Goal: Transaction & Acquisition: Purchase product/service

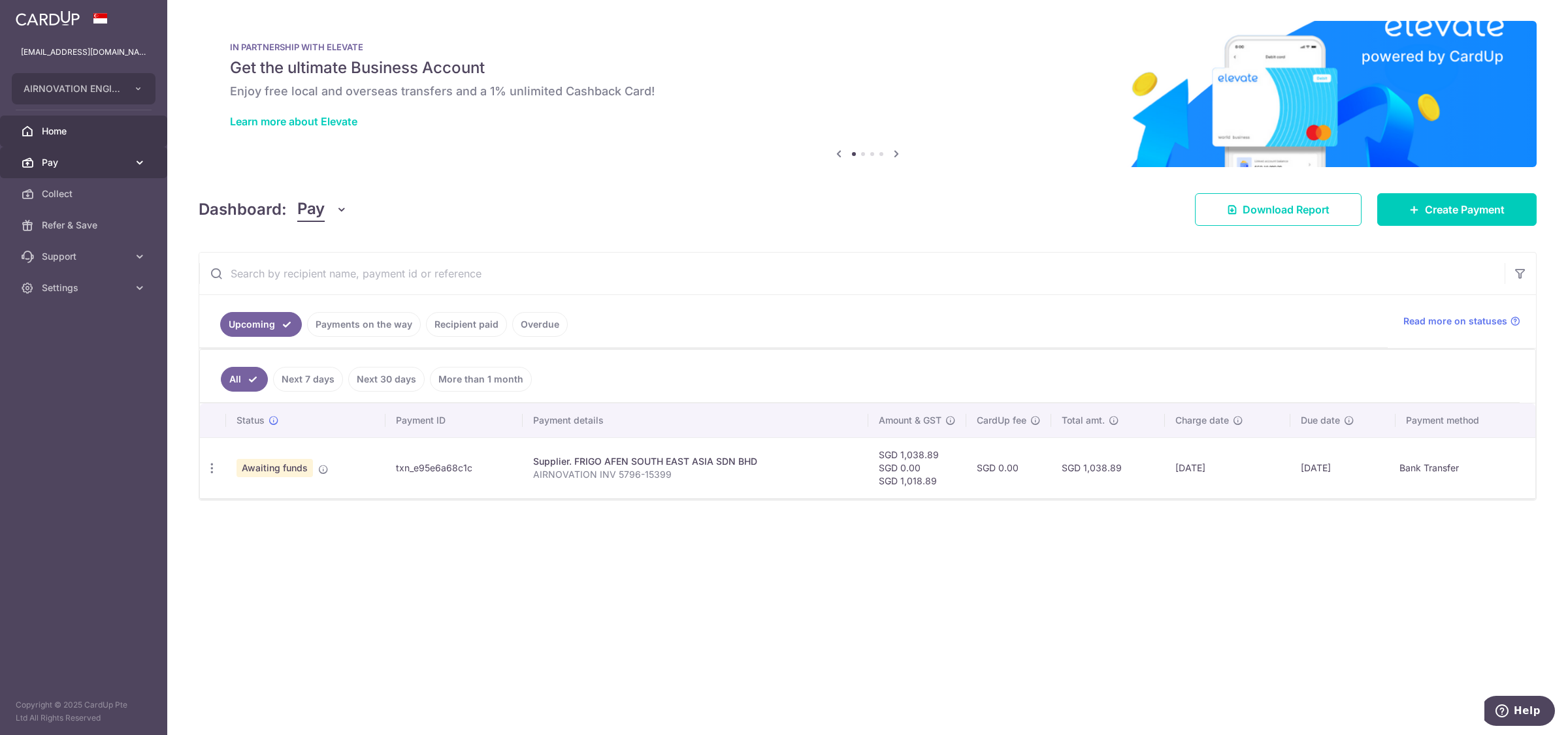
click at [82, 167] on span "Pay" at bounding box center [85, 162] width 87 height 13
click at [96, 200] on span "Payments" at bounding box center [85, 194] width 87 height 13
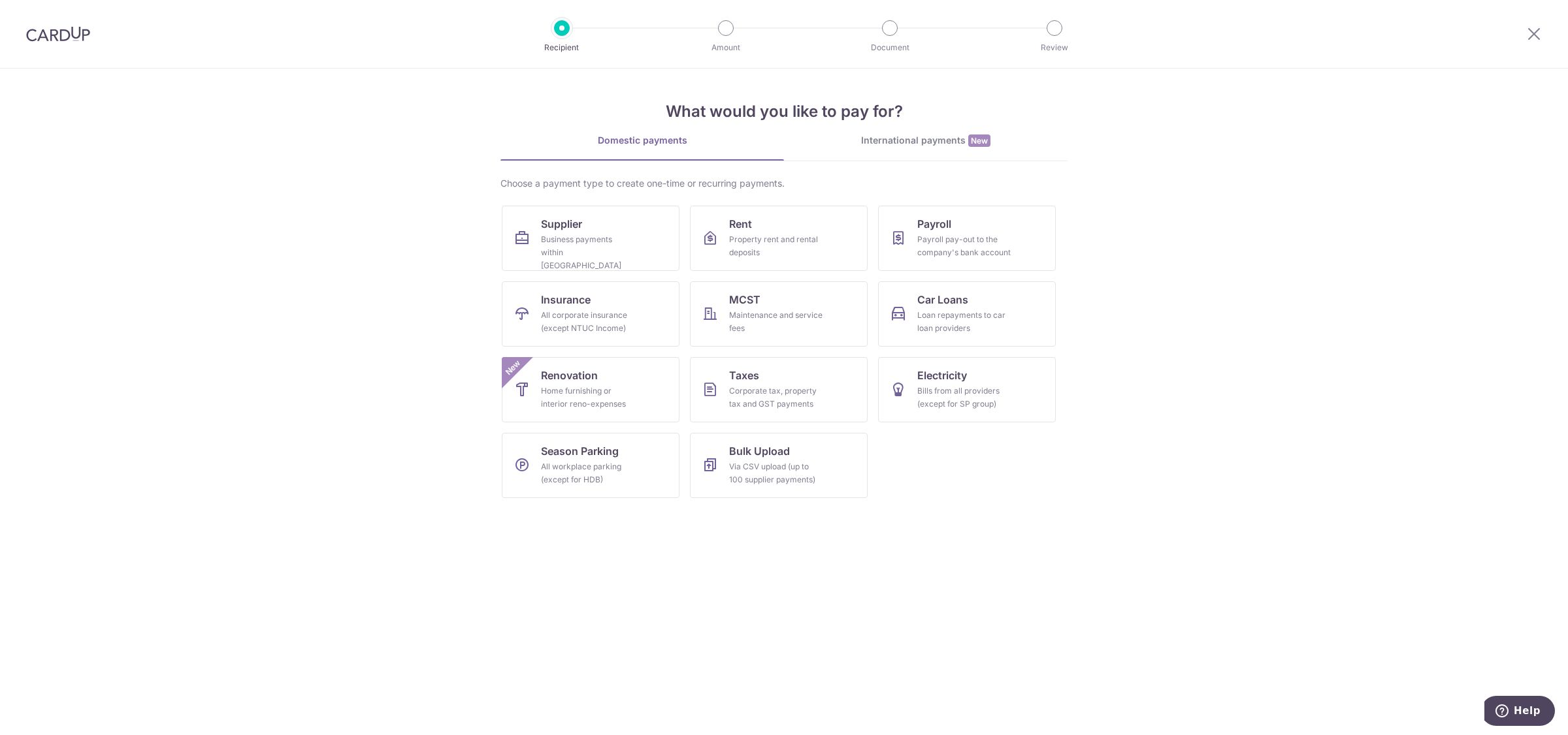
click at [910, 134] on div "International payments New" at bounding box center [925, 141] width 283 height 14
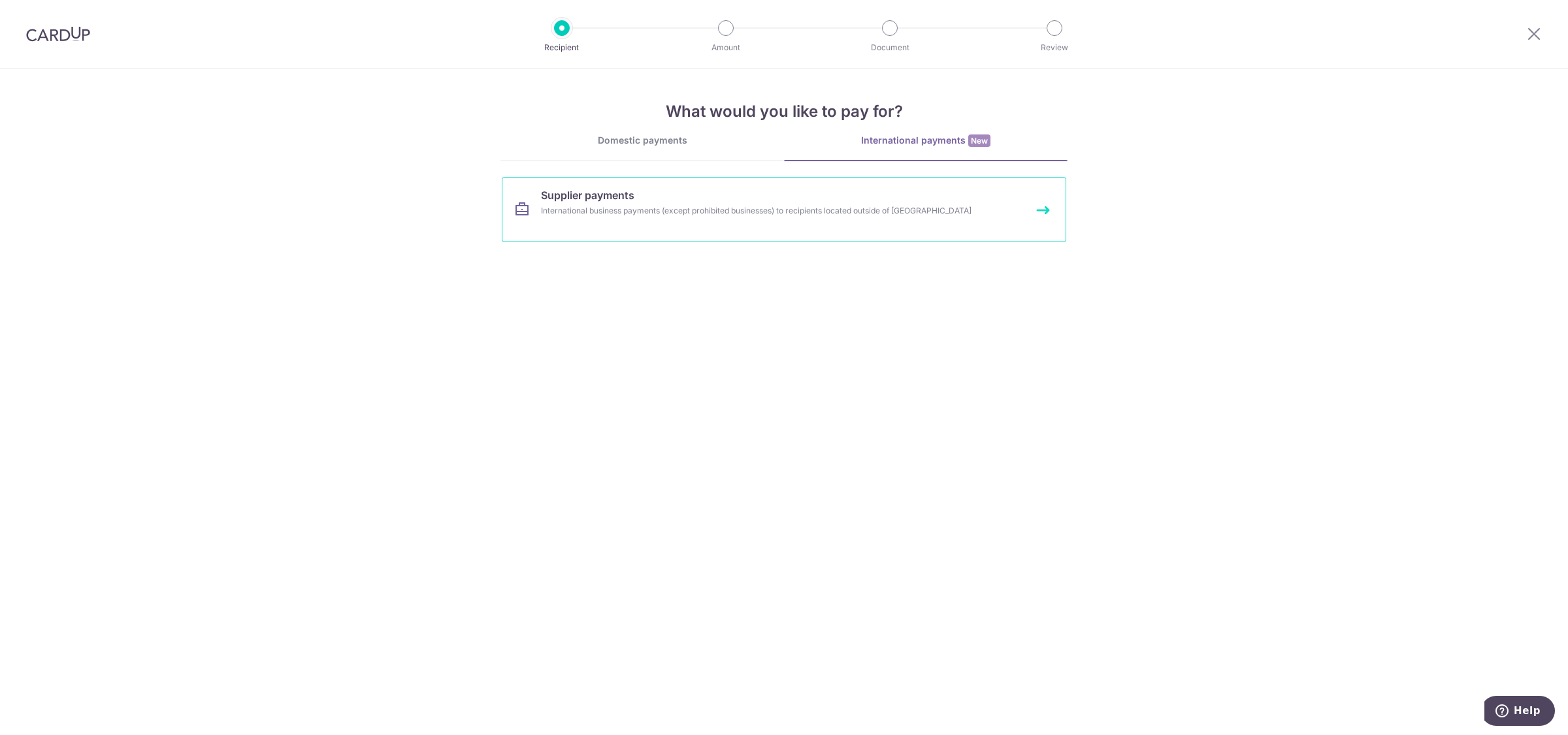
click at [636, 203] on link "Supplier payments International business payments (except prohibited businesses…" at bounding box center [784, 209] width 565 height 65
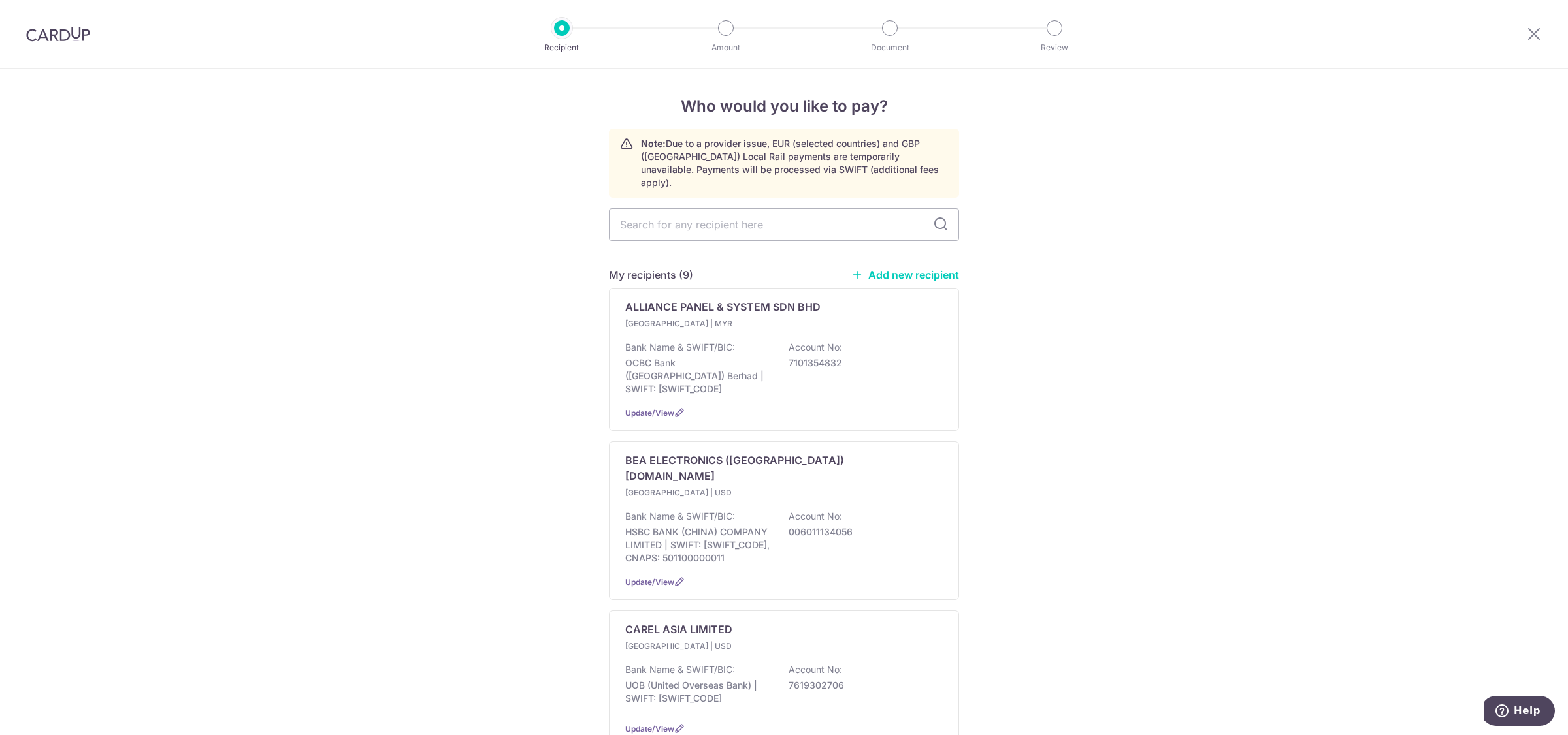
click at [885, 269] on link "Add new recipient" at bounding box center [905, 275] width 108 height 13
select select
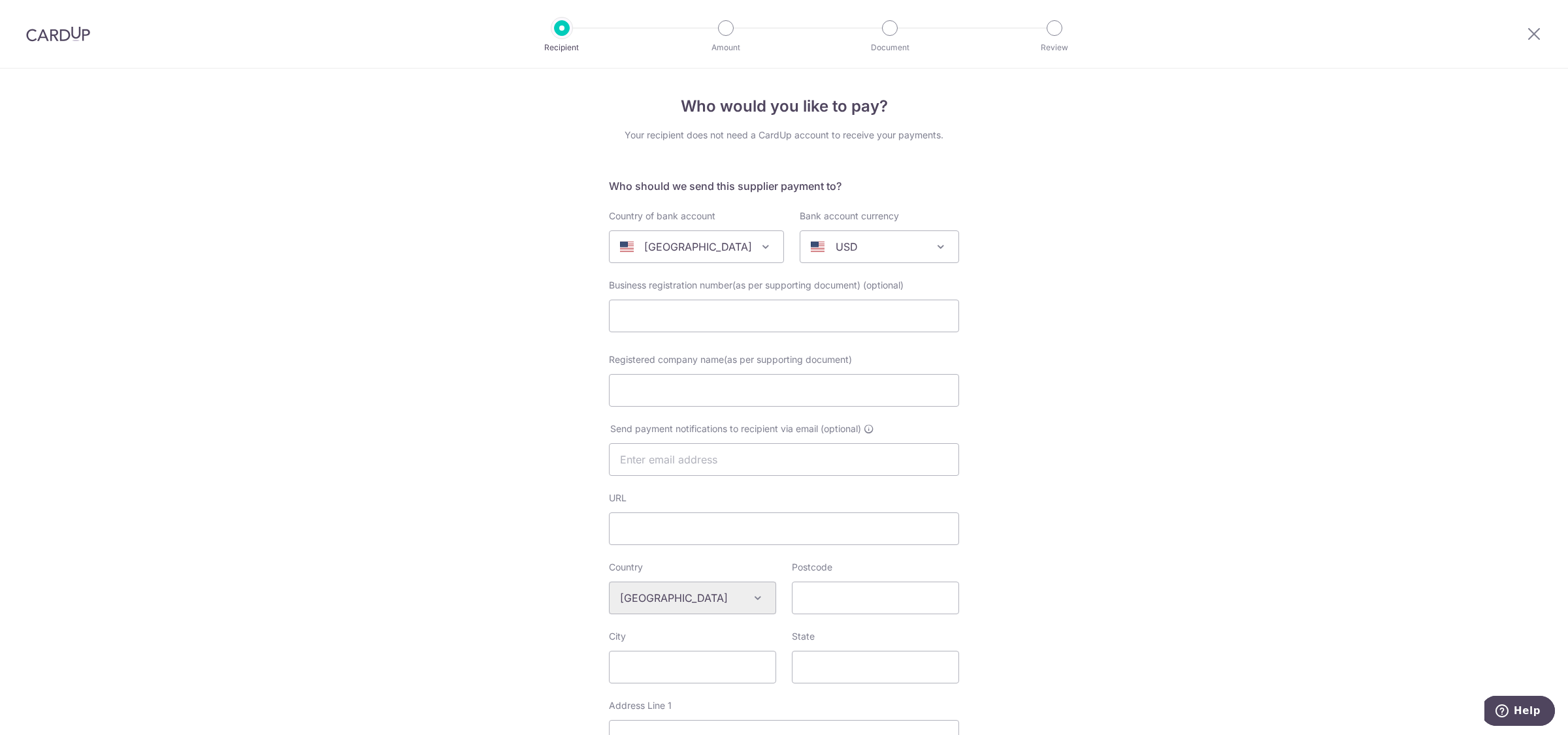
click at [758, 245] on span at bounding box center [765, 247] width 16 height 16
type input "malays"
select select "159"
select select "Malaysia"
select select
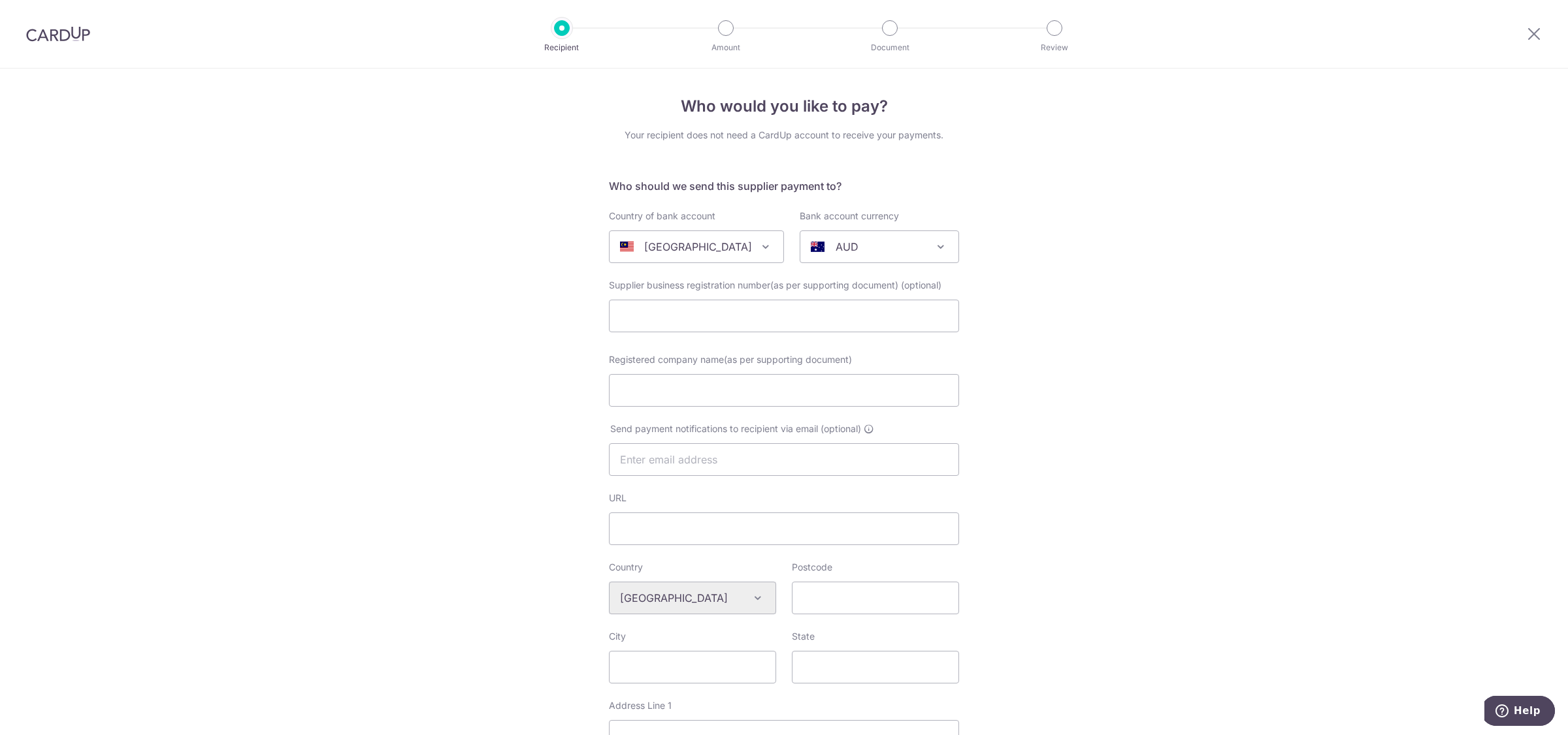
click at [879, 245] on div "AUD" at bounding box center [869, 247] width 116 height 16
type input "myr"
select select "4"
click at [740, 386] on input "Registered company name(as per supporting document)" at bounding box center [784, 390] width 351 height 33
type input "[PERSON_NAME] MARKETING"
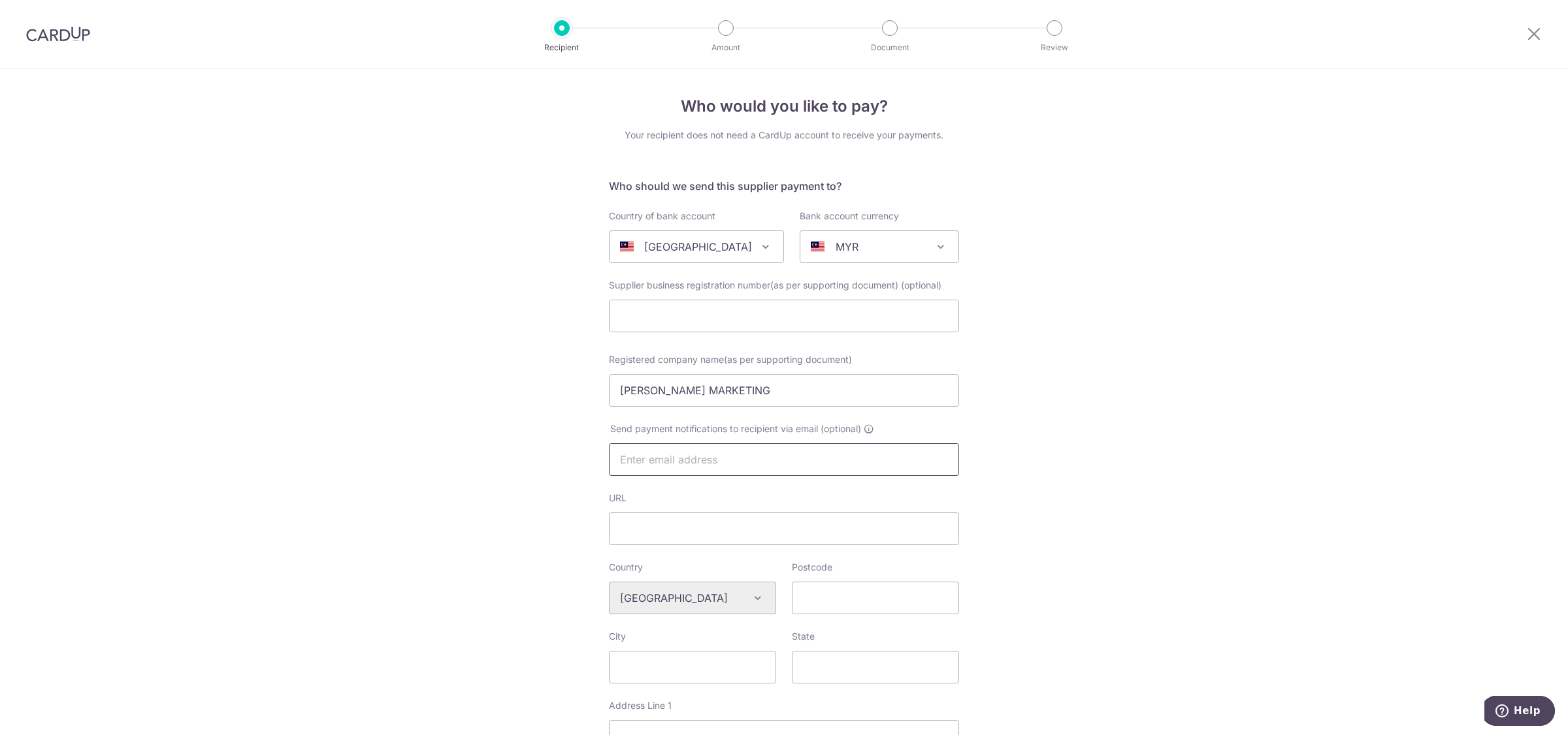
click at [751, 467] on input "text" at bounding box center [784, 459] width 351 height 33
click at [690, 517] on input "URL" at bounding box center [784, 530] width 351 height 33
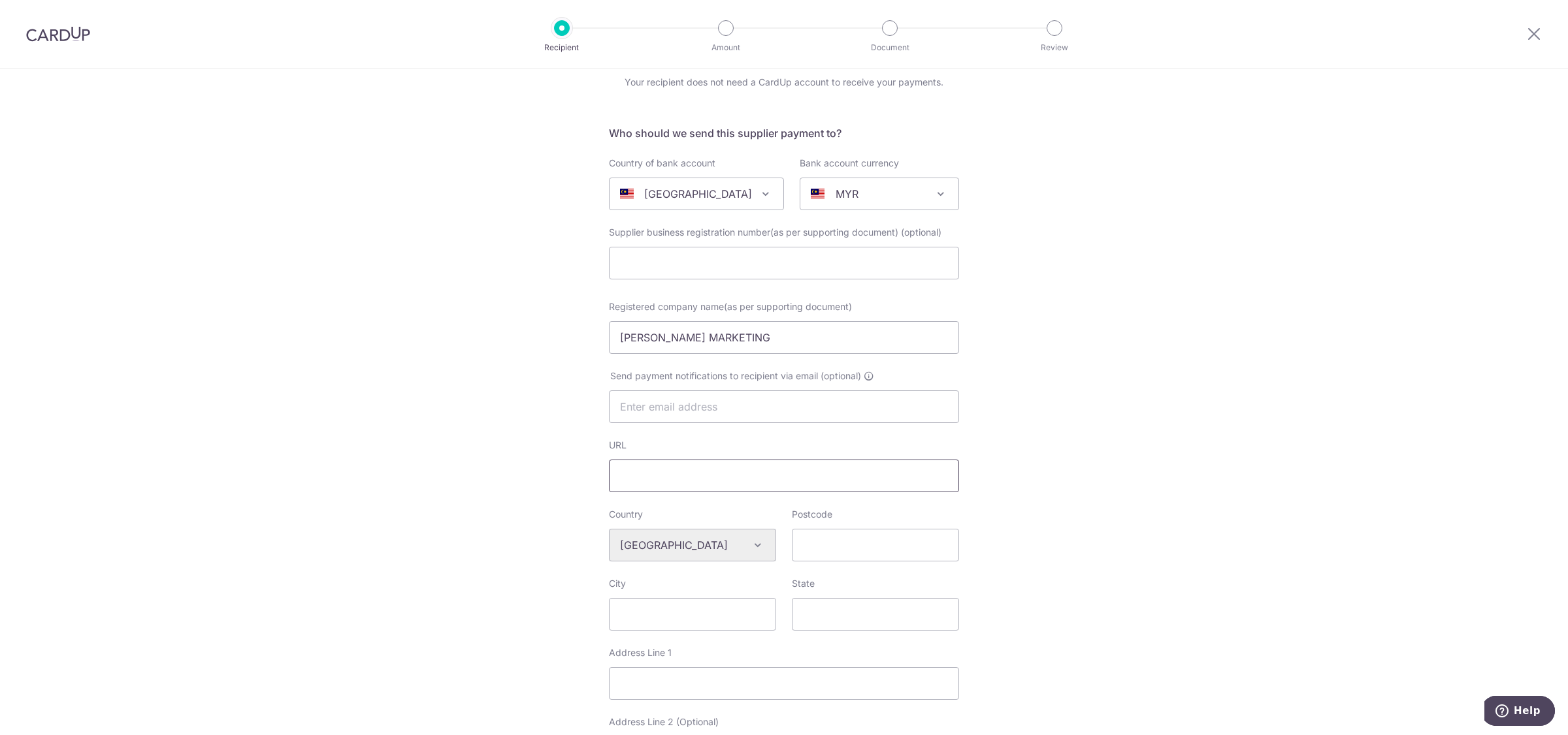
scroll to position [82, 0]
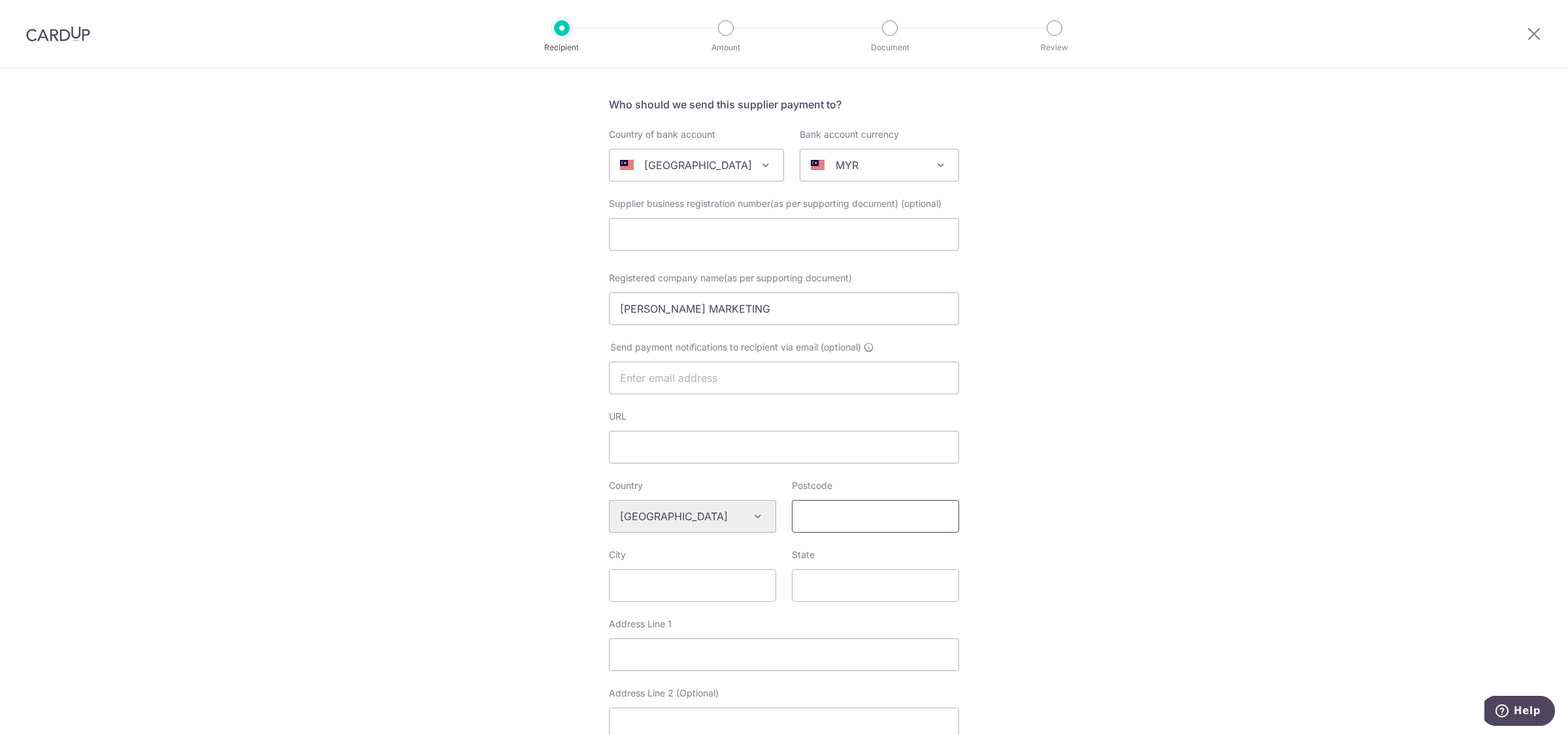
click at [850, 513] on input "Postcode" at bounding box center [876, 517] width 168 height 33
type input "83000"
click at [702, 588] on input "City" at bounding box center [692, 586] width 168 height 33
type input "JOHOR BAHRU"
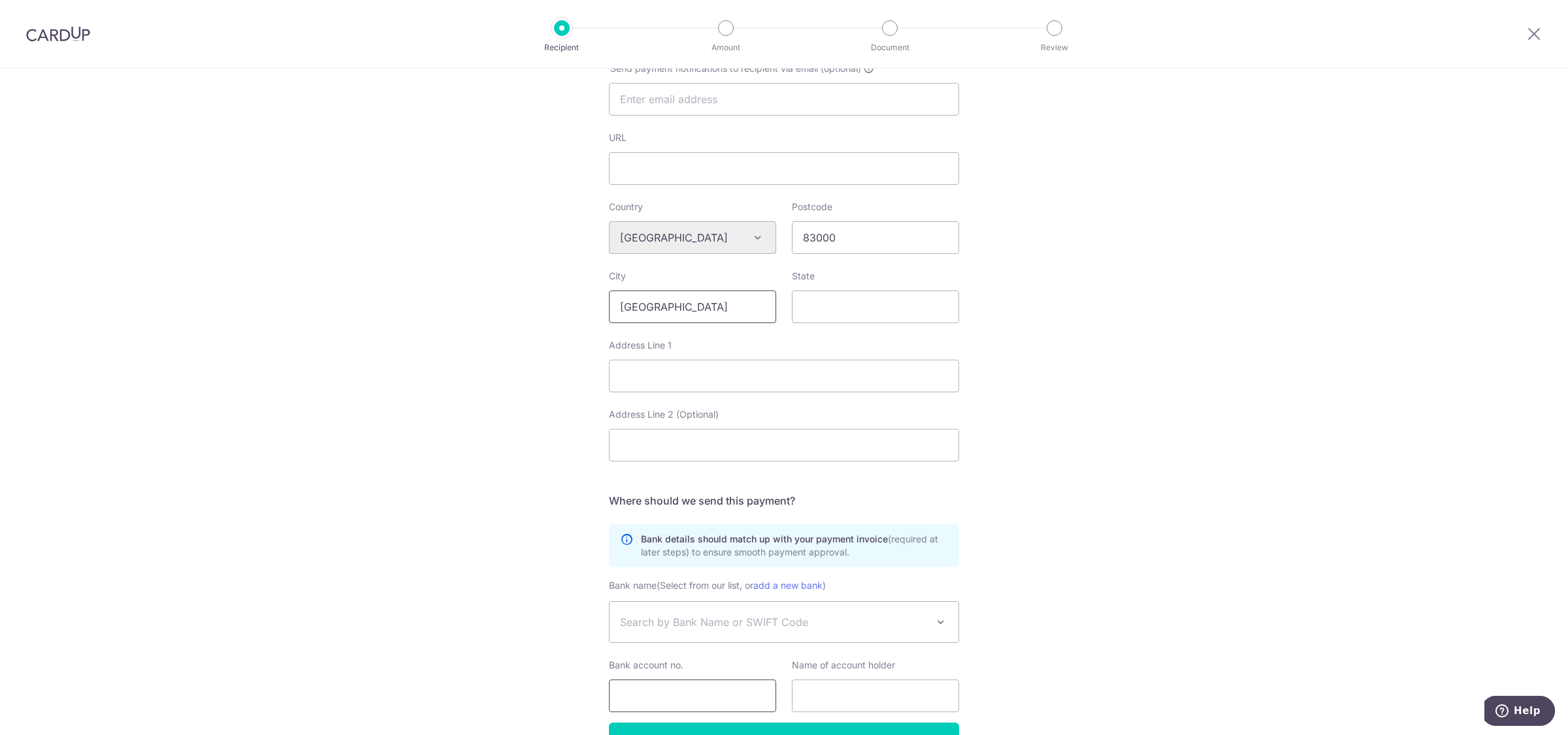
scroll to position [442, 0]
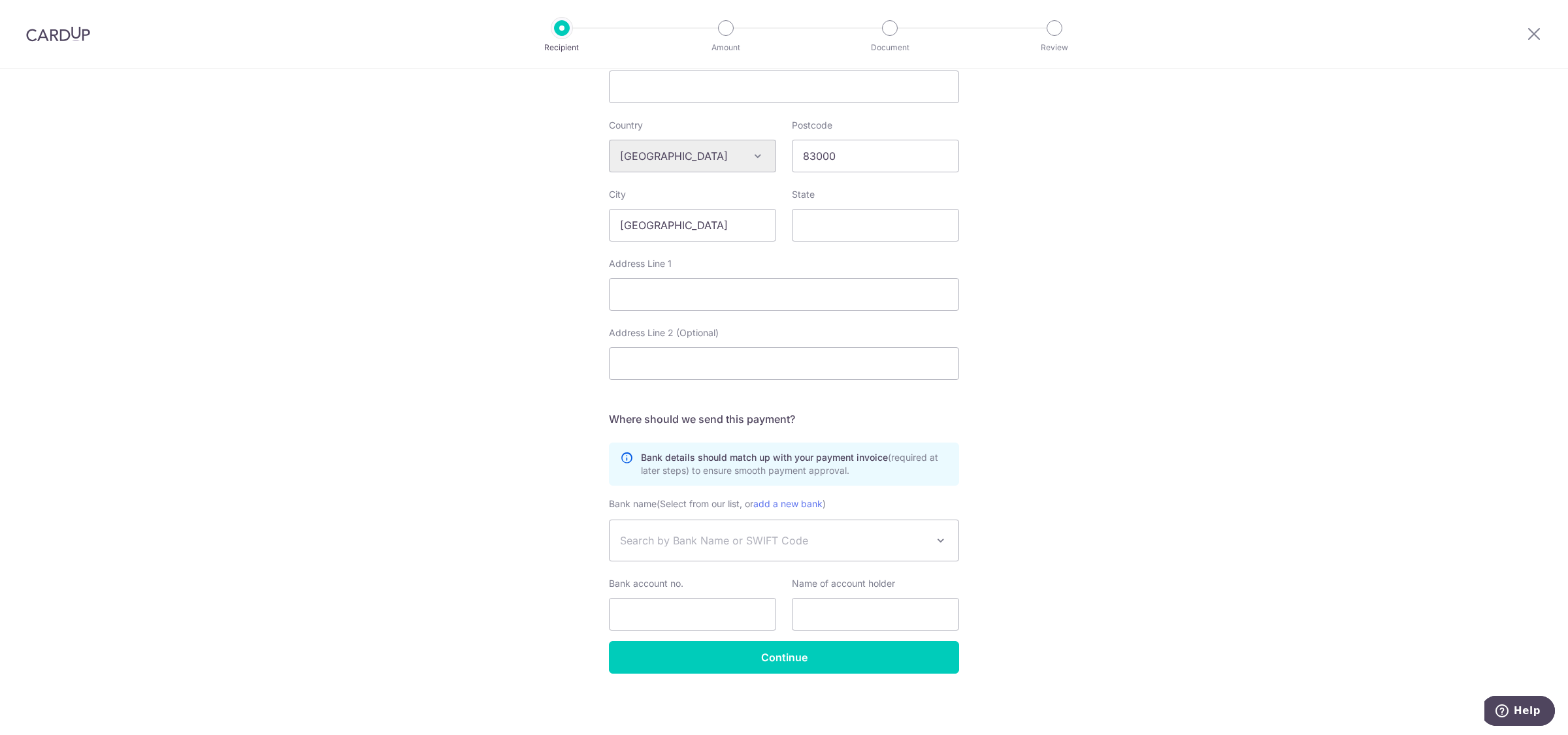
click at [750, 545] on span "Search by Bank Name or SWIFT Code" at bounding box center [773, 540] width 307 height 16
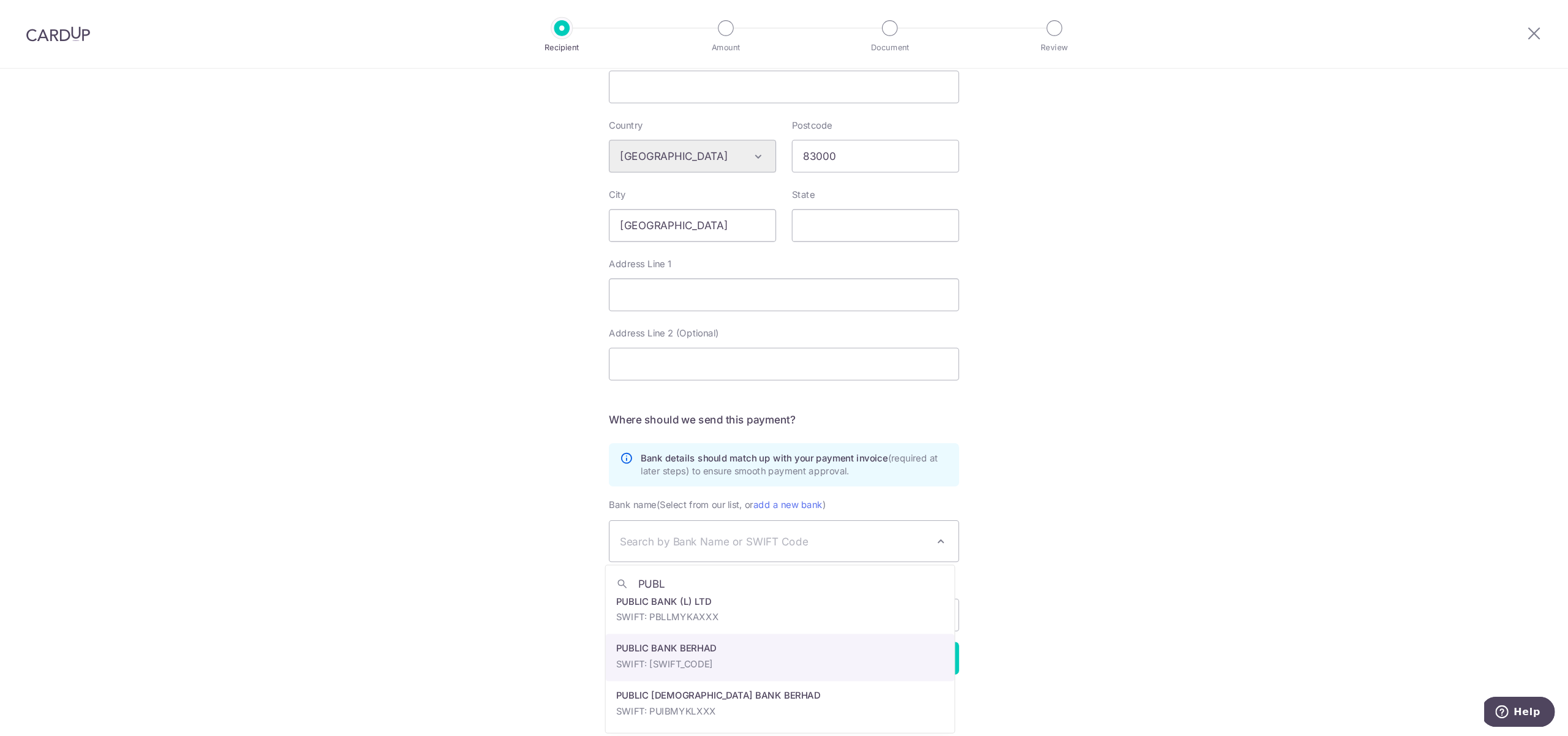
scroll to position [0, 0]
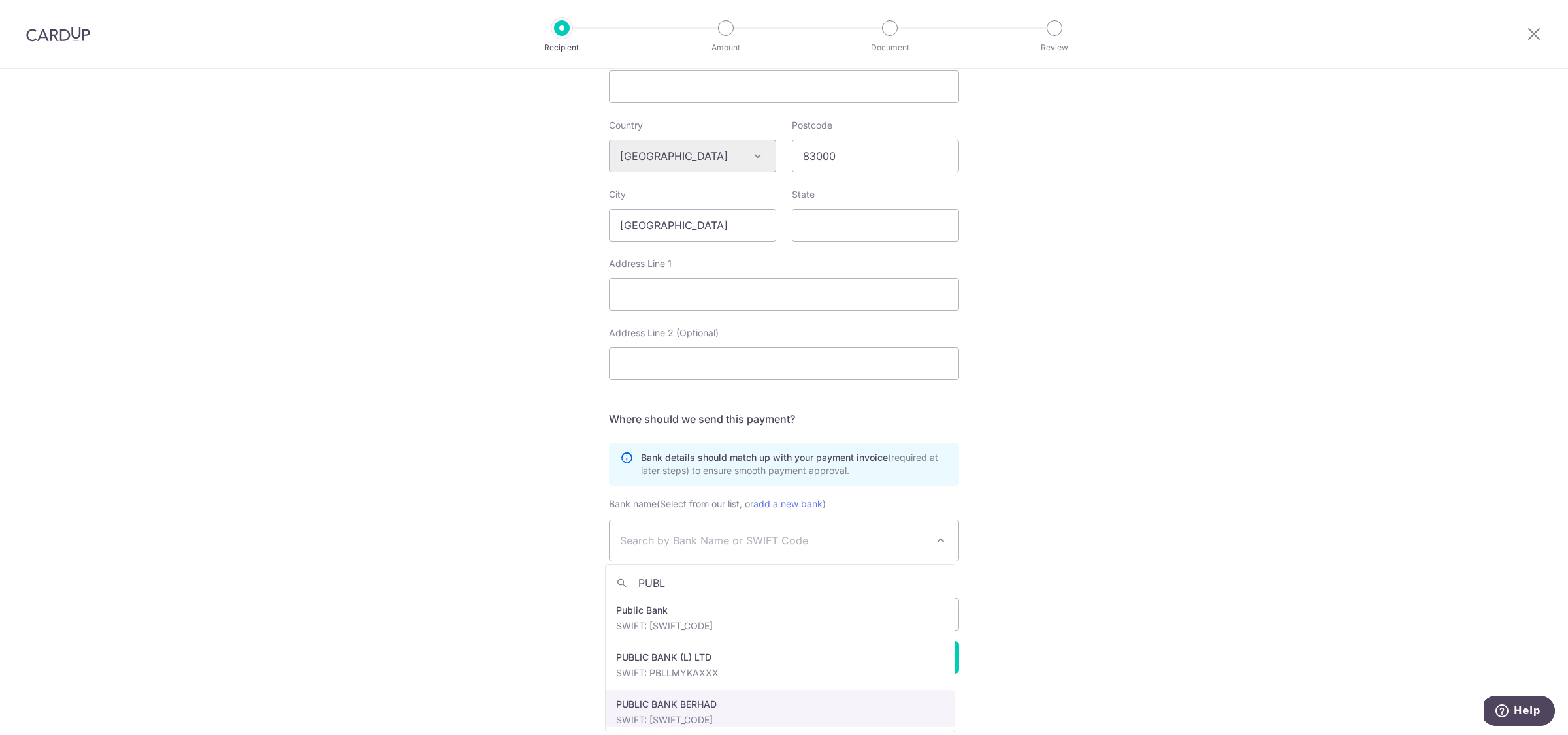
type input "PUBL"
select select "6859"
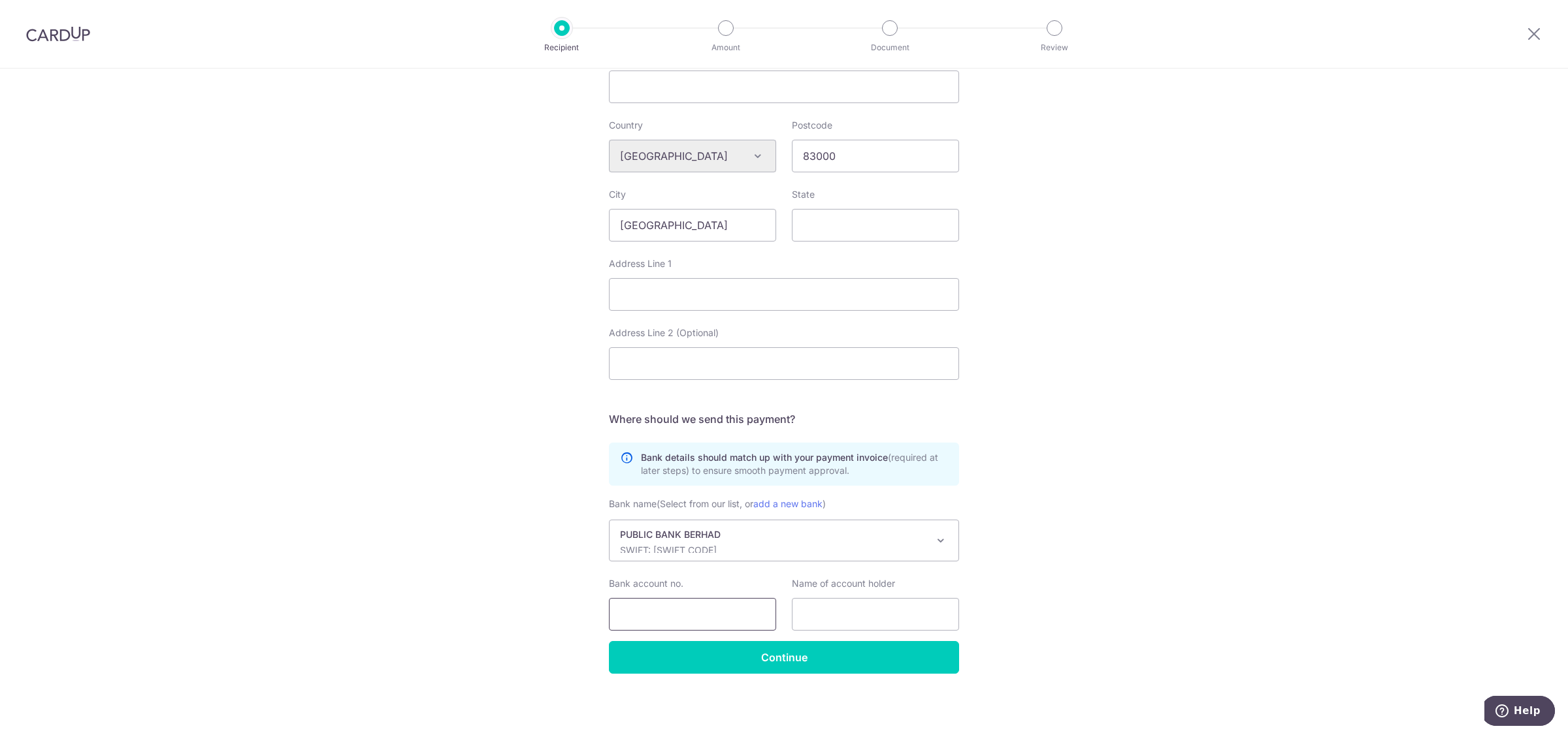
click at [714, 615] on input "Bank account no." at bounding box center [692, 614] width 168 height 33
type input "3173941223"
click at [840, 618] on input "text" at bounding box center [876, 614] width 168 height 33
type input "D"
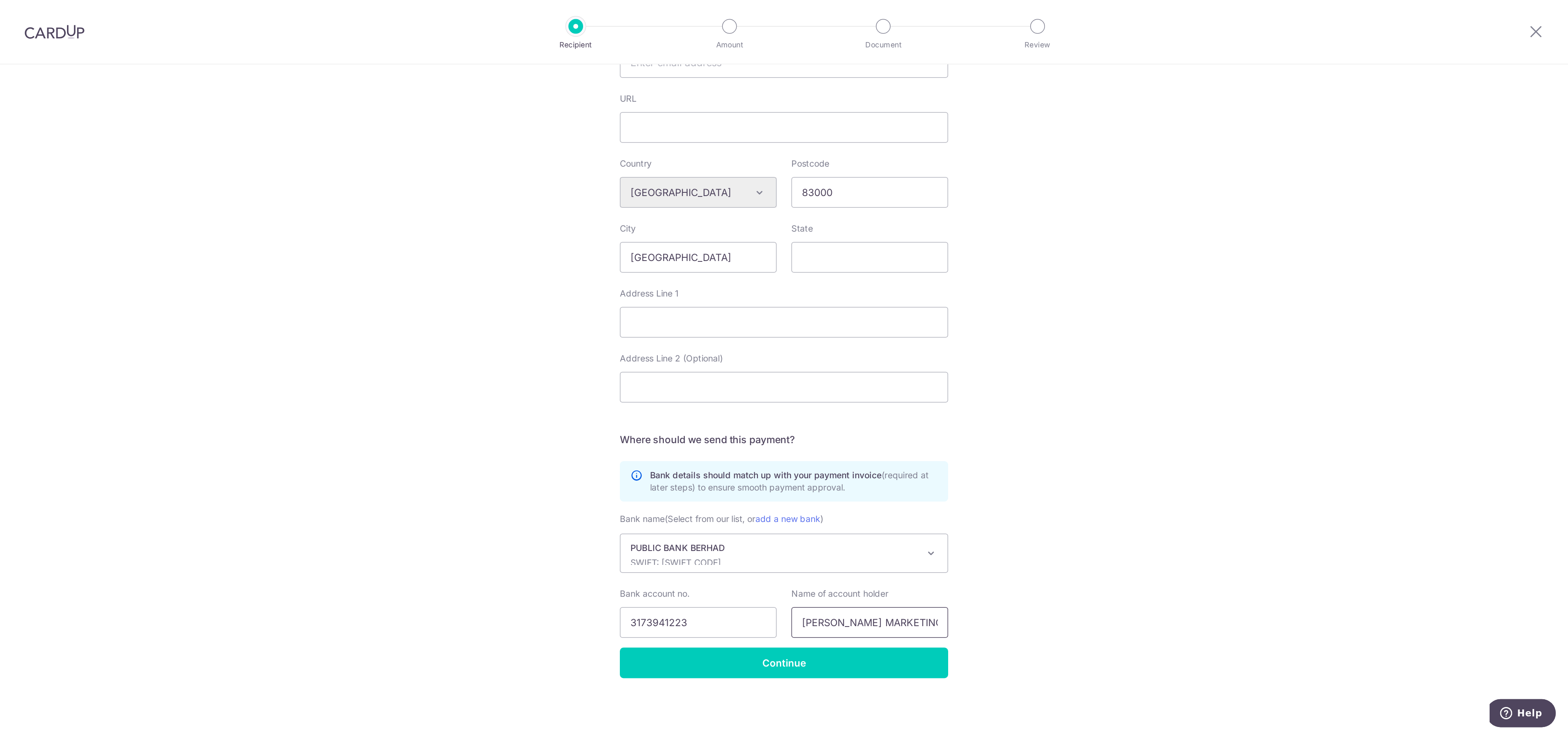
scroll to position [185, 0]
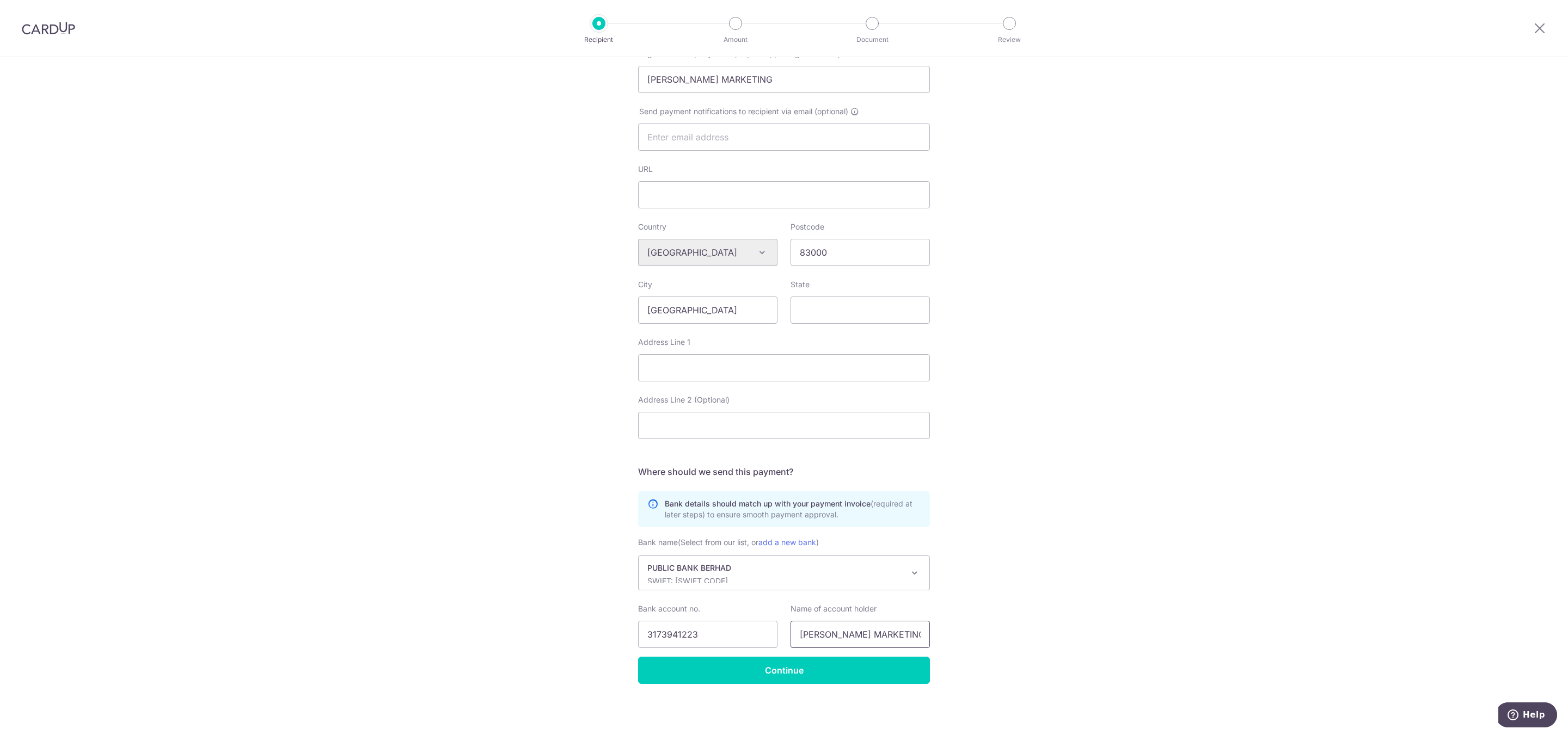
type input "DEROY MARKETING"
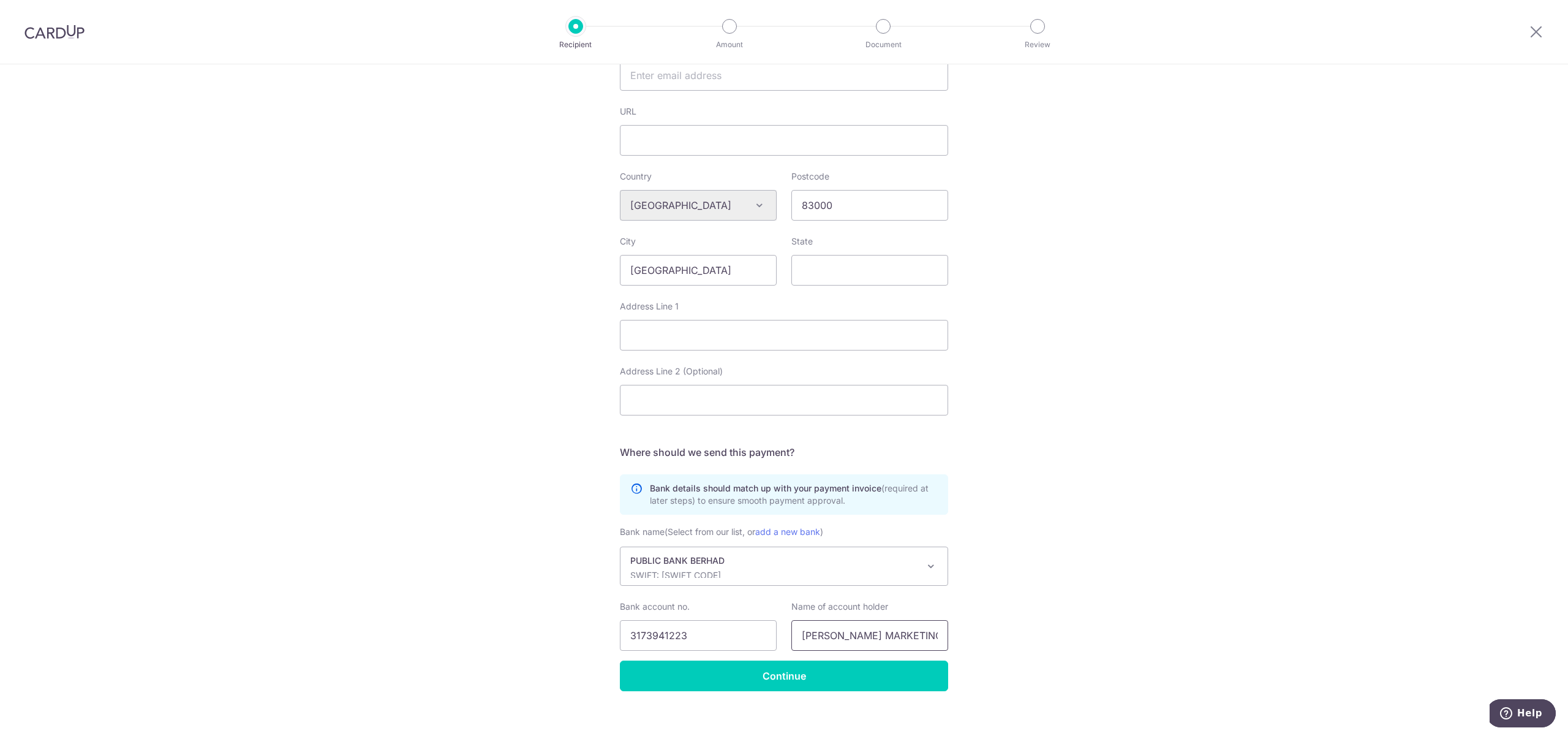
scroll to position [369, 0]
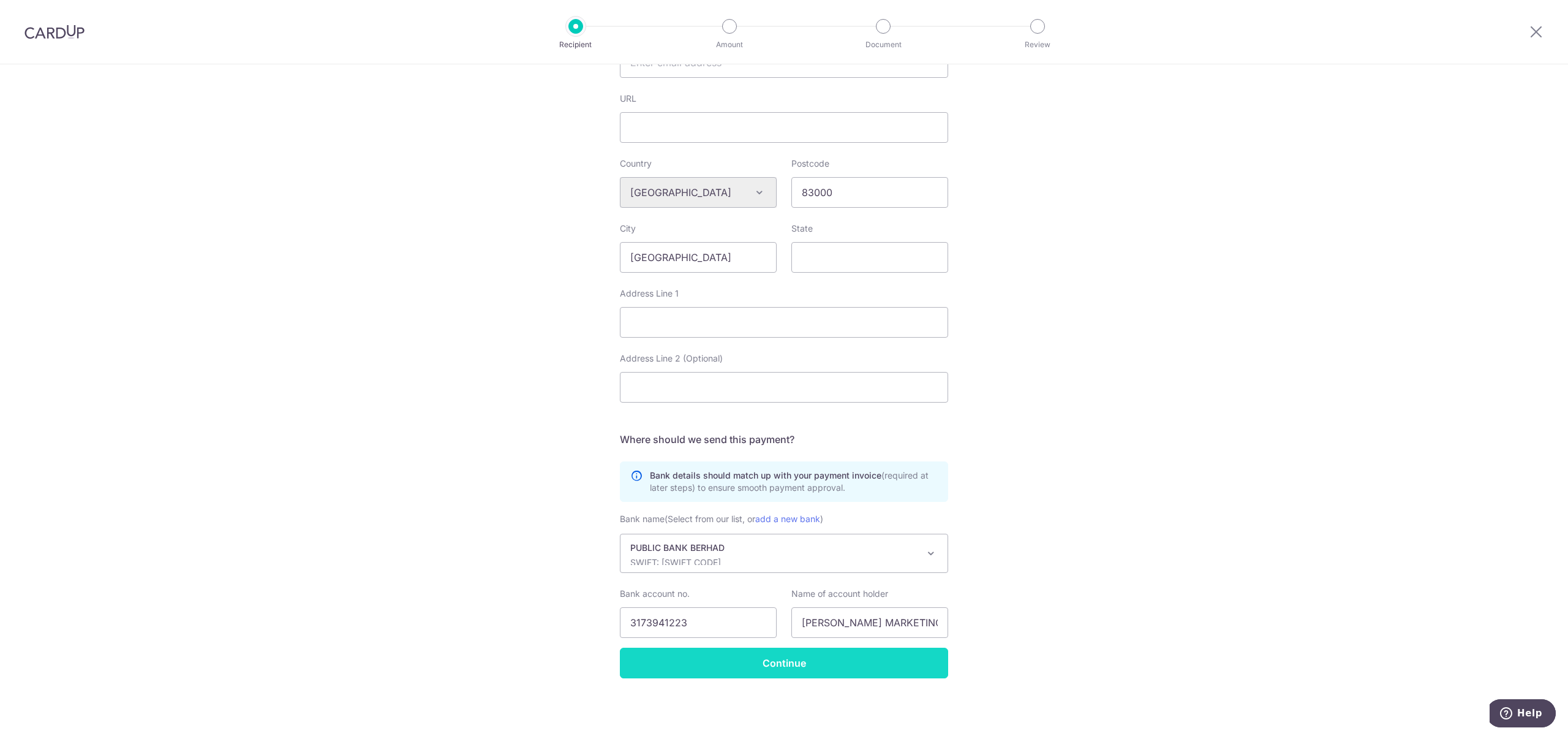
click at [761, 657] on input "Continue" at bounding box center [784, 663] width 329 height 31
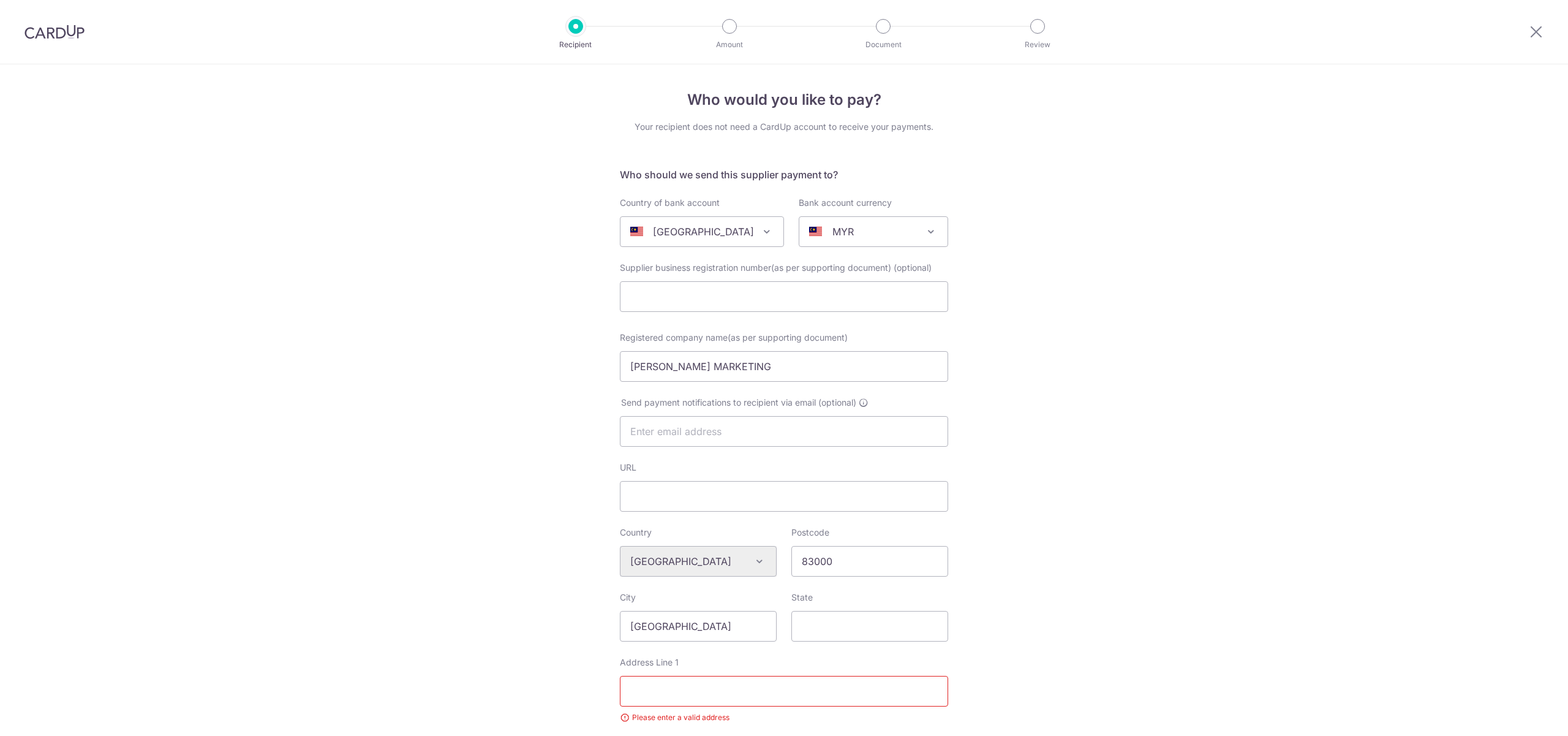
select select "6859"
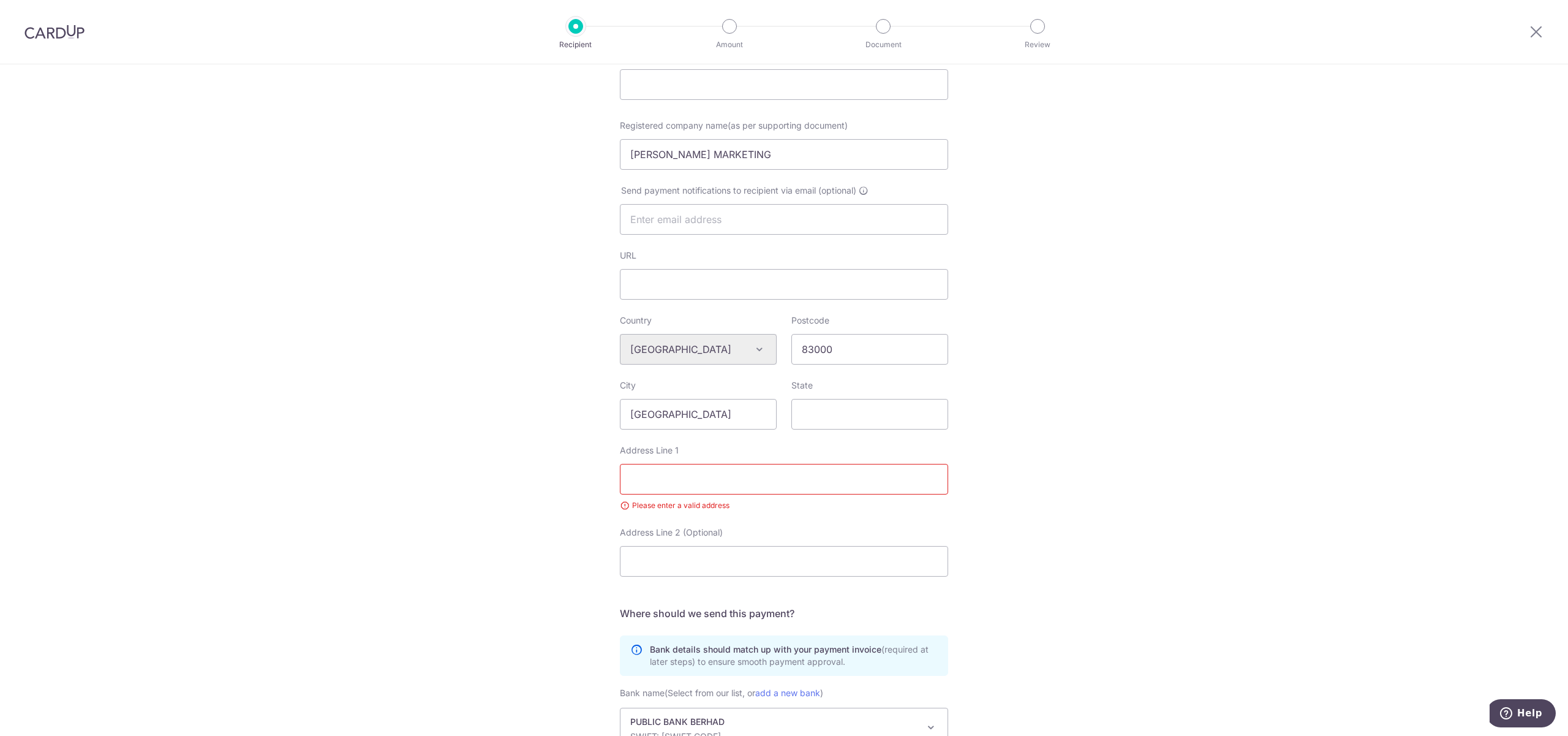
scroll to position [245, 0]
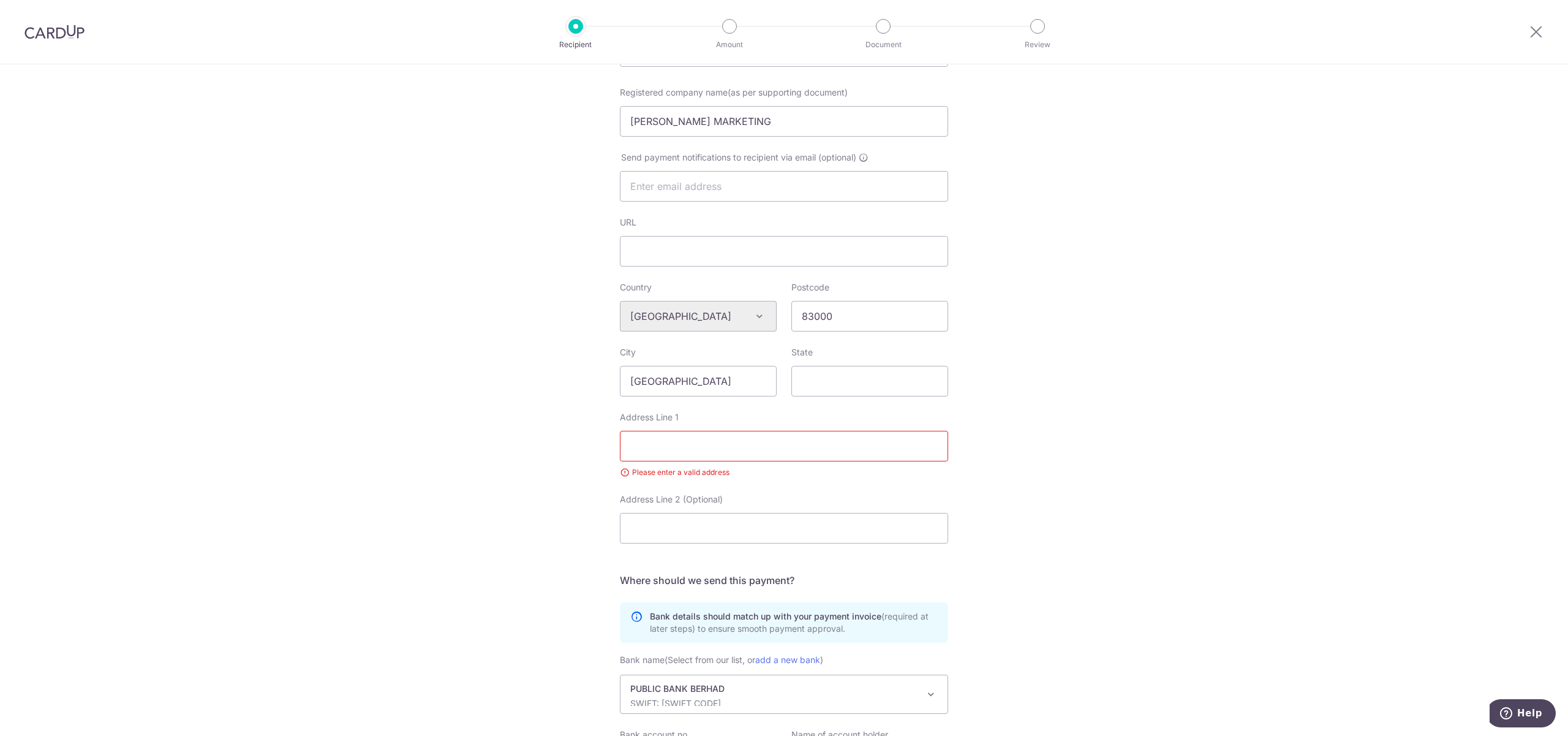
click at [763, 447] on input "Address Line 1" at bounding box center [784, 447] width 329 height 31
type input "67 & 68, JALAN CHENGAI, TAMAN MAKMUR,"
click at [763, 526] on input "Address Line 2 (Optional)" at bounding box center [784, 528] width 329 height 31
drag, startPoint x: 812, startPoint y: 530, endPoint x: 694, endPoint y: 538, distance: 118.3
click at [694, 538] on input "BATU BAHAT, JOHOR MALAYSIA" at bounding box center [784, 528] width 329 height 31
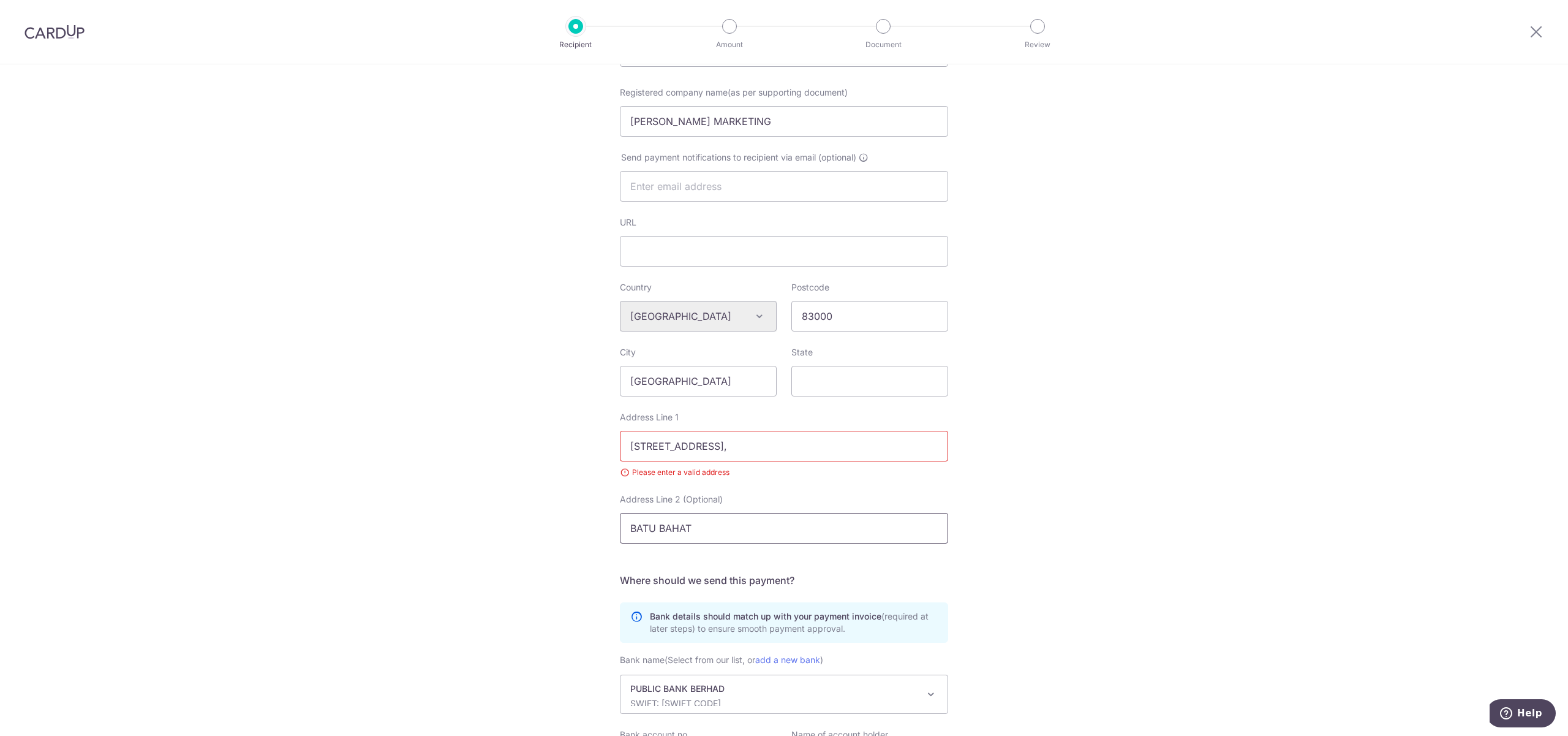
type input "BATU BAHAT"
click at [1047, 489] on div "Who would you like to pay? Your recipient does not need a CardUp account to rec…" at bounding box center [784, 348] width 1568 height 1057
click at [886, 455] on input "67 & 68, JALAN CHENGAI, TAMAN MAKMUR," at bounding box center [784, 447] width 329 height 31
click at [1123, 524] on div "Who would you like to pay? Your recipient does not need a CardUp account to rec…" at bounding box center [784, 348] width 1568 height 1057
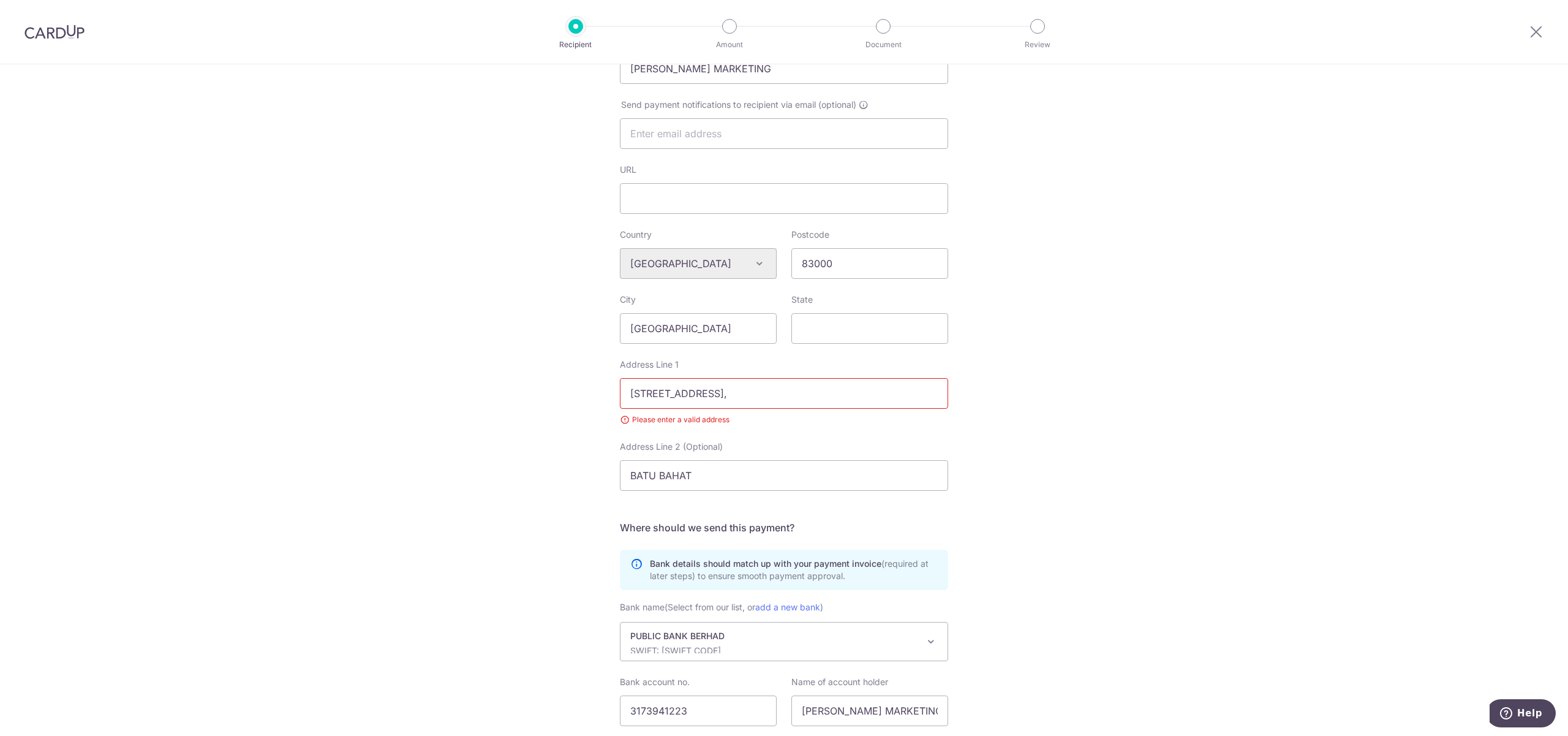
scroll to position [386, 0]
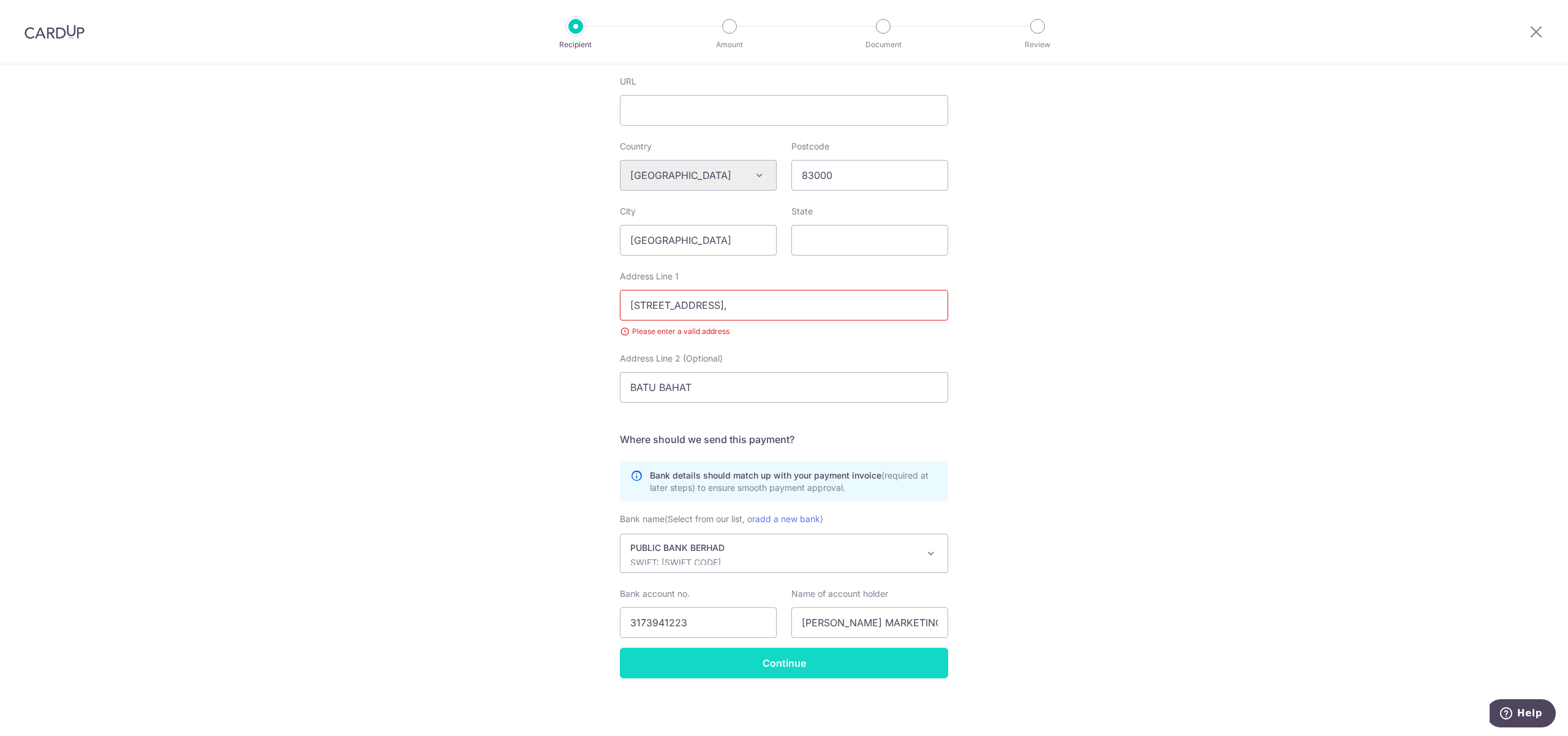
click at [837, 668] on input "Continue" at bounding box center [784, 663] width 329 height 31
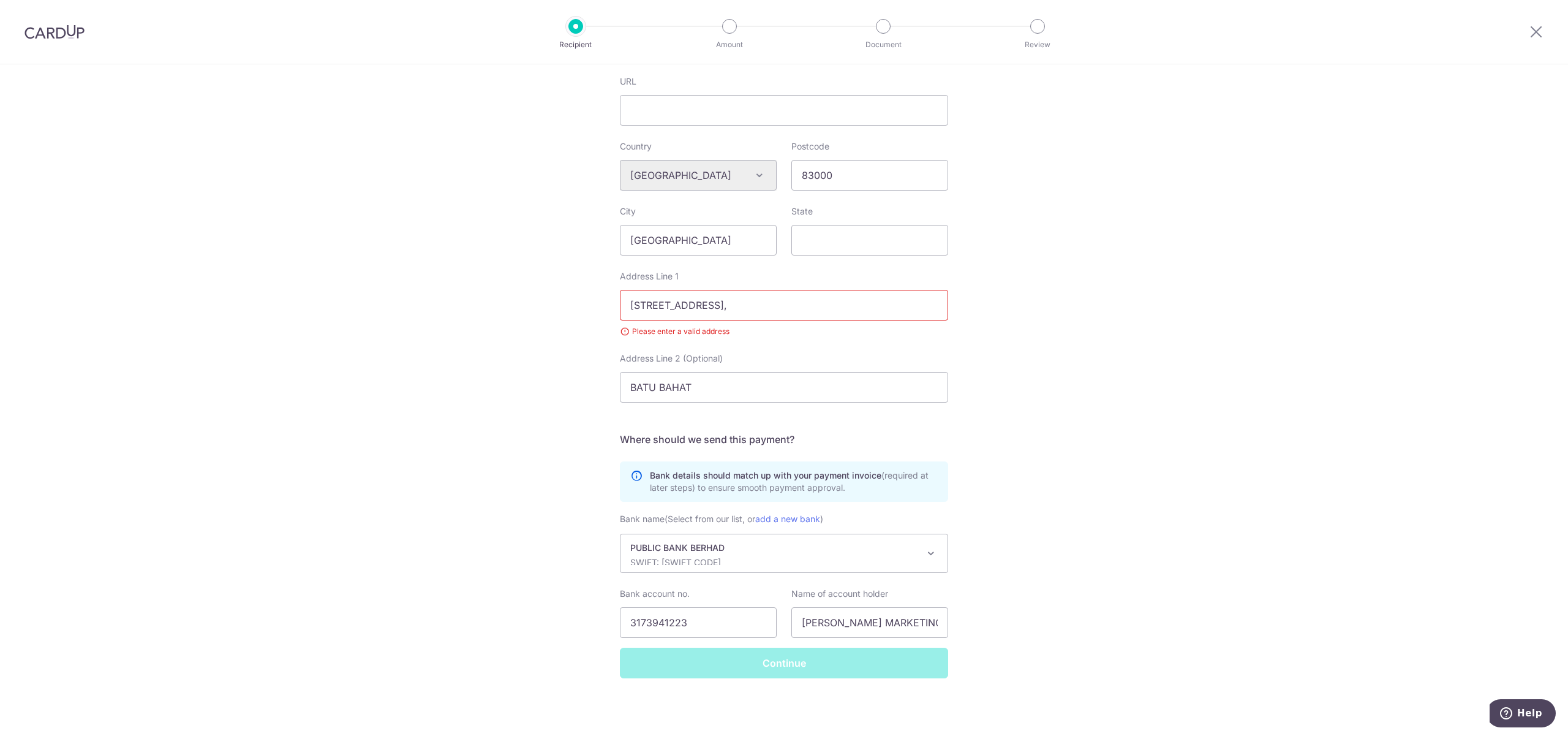
click at [858, 314] on input "67 & 68, JALAN CHENGAI, TAMAN MAKMUR," at bounding box center [784, 305] width 329 height 31
drag, startPoint x: 858, startPoint y: 311, endPoint x: 429, endPoint y: 280, distance: 430.1
click at [469, 289] on div "Who would you like to pay? Your recipient does not need a CardUp account to rec…" at bounding box center [784, 207] width 1568 height 1057
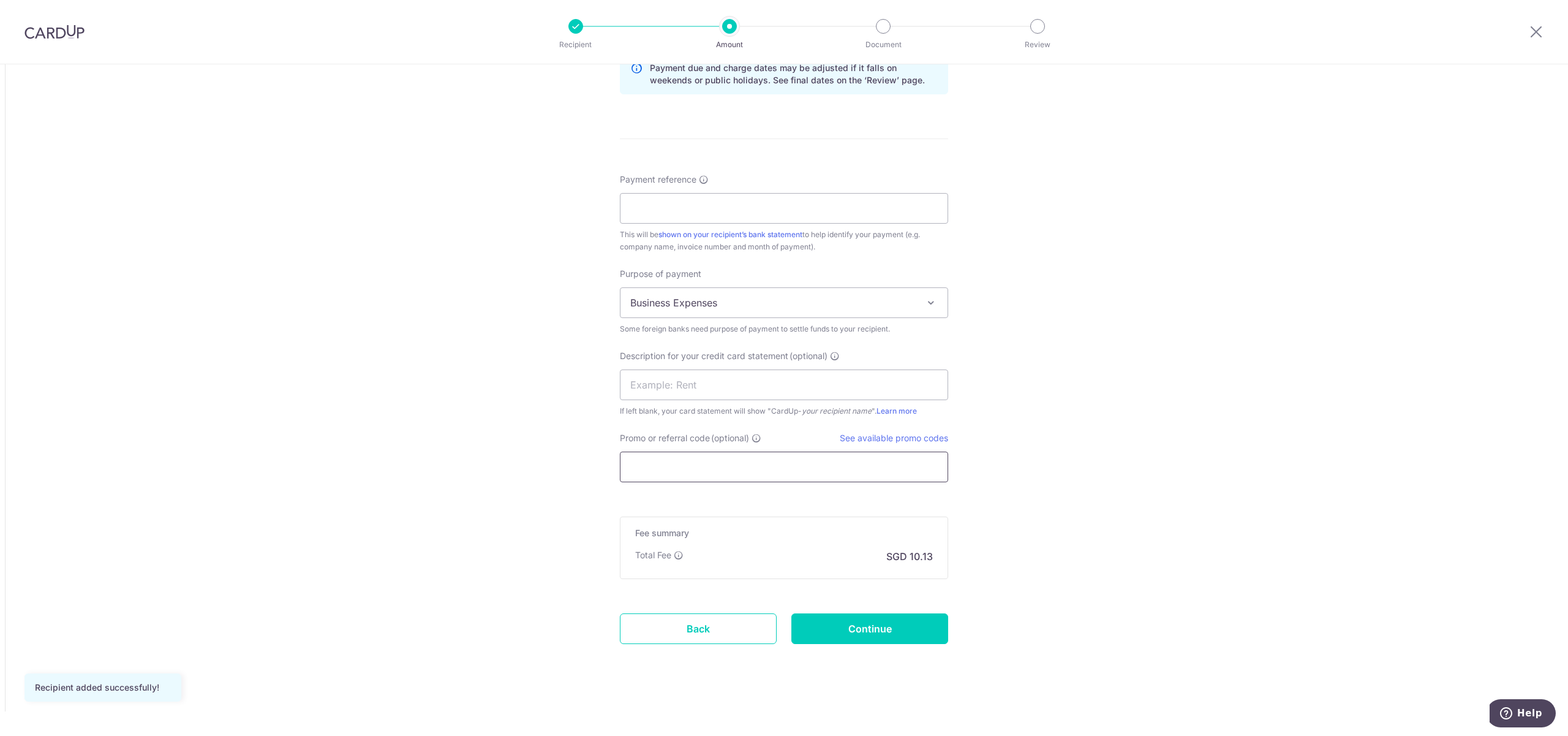
scroll to position [983, 0]
click at [720, 623] on link "Back" at bounding box center [699, 629] width 157 height 31
click at [718, 205] on input "Payment reference" at bounding box center [784, 208] width 329 height 31
type input "a"
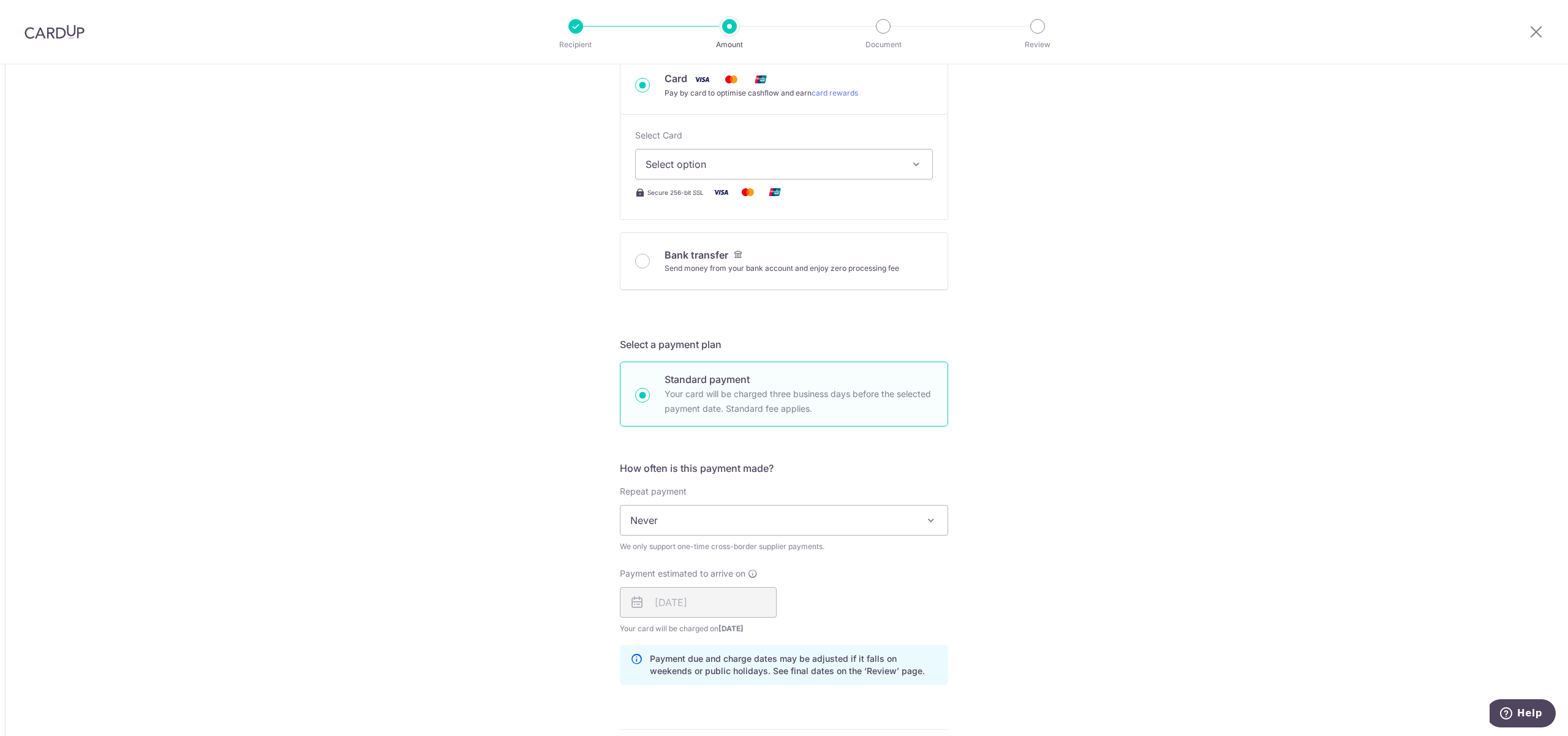
scroll to position [330, 0]
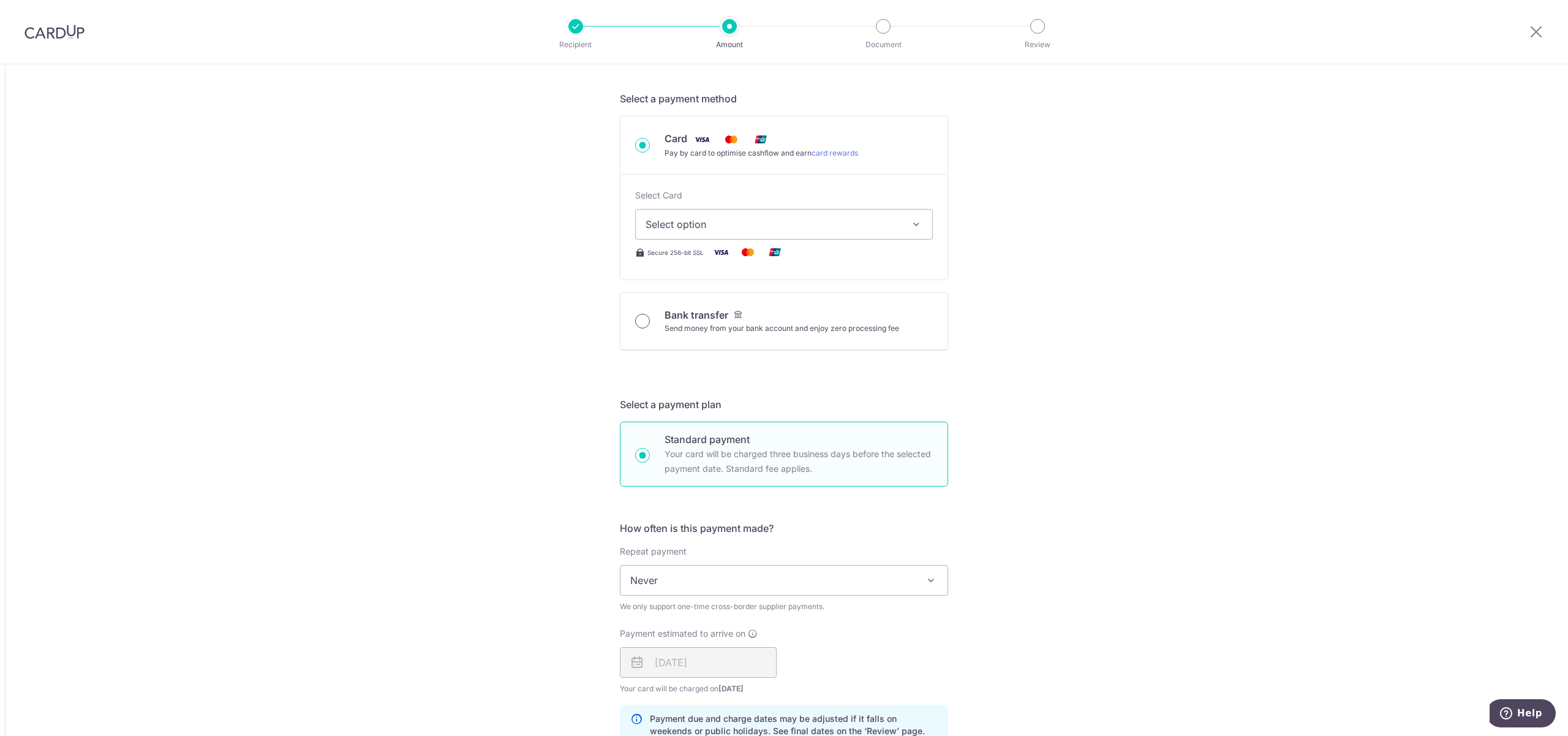
type input "AIRNOVATION CB9326 FINAL PYMT"
click at [636, 323] on input "Bank transfer Send money from your bank account and enjoy zero processing fee" at bounding box center [643, 321] width 15 height 15
radio input "true"
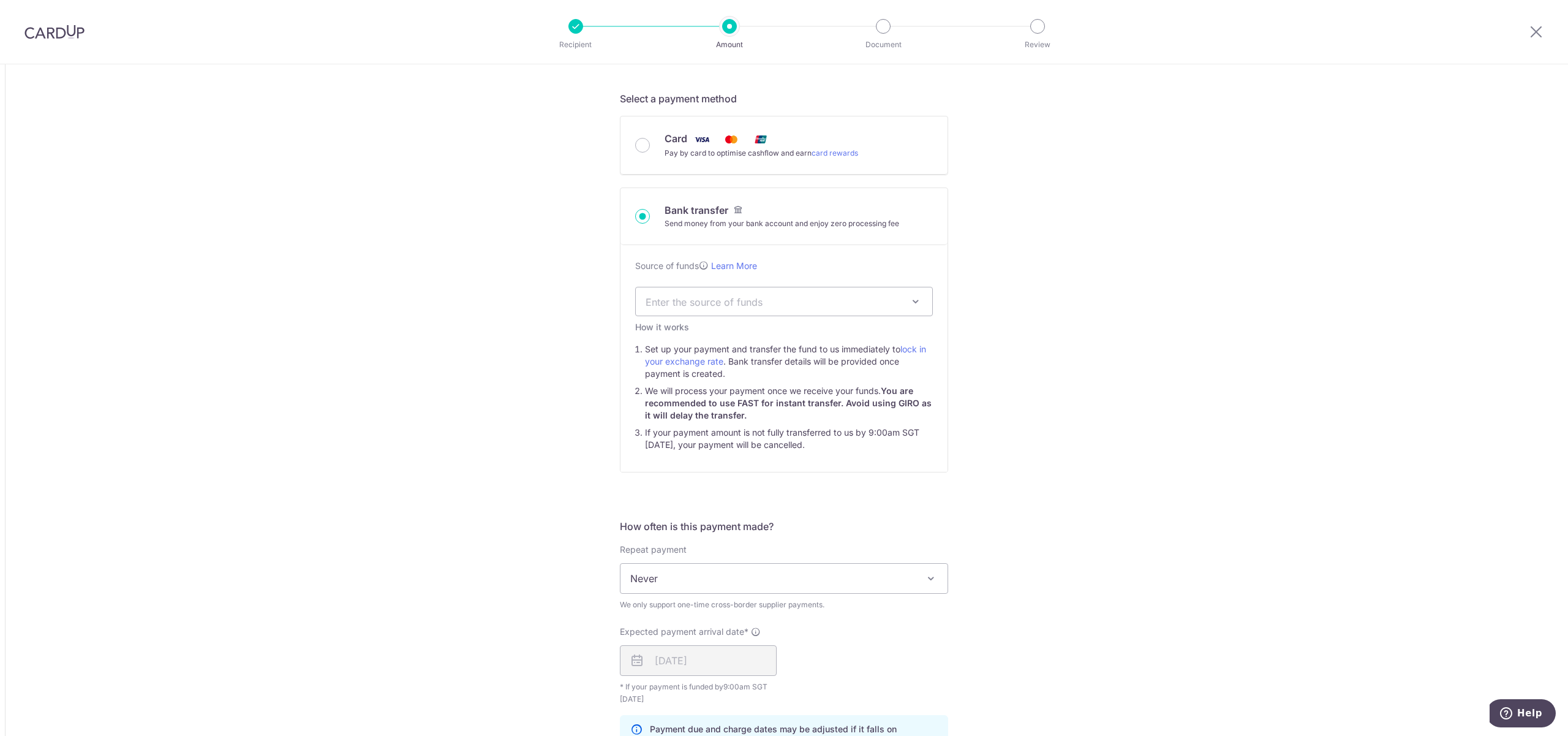
type input "1,000.00"
type input "306.45"
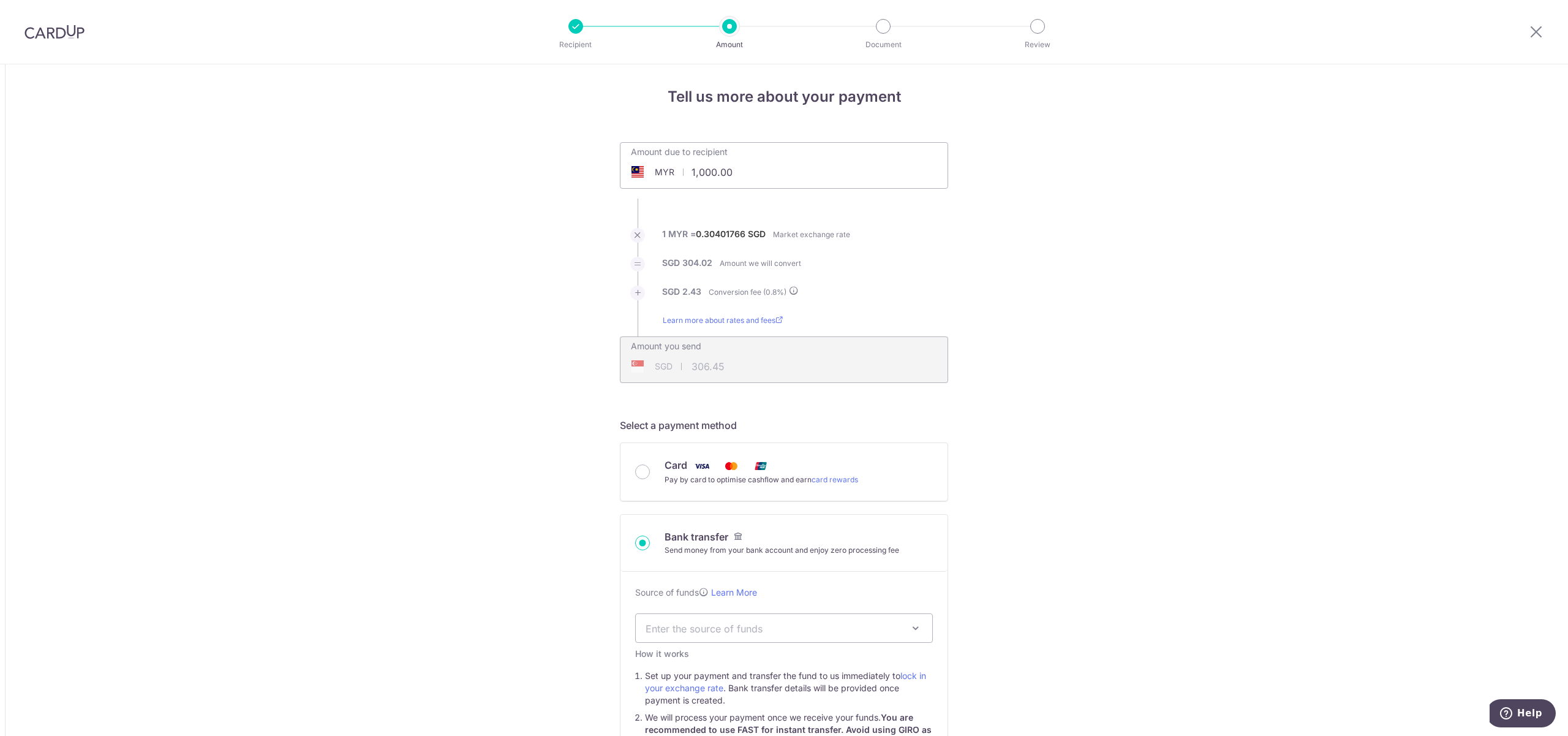
scroll to position [0, 0]
drag, startPoint x: 740, startPoint y: 173, endPoint x: 559, endPoint y: 175, distance: 181.0
type input "3,734.00"
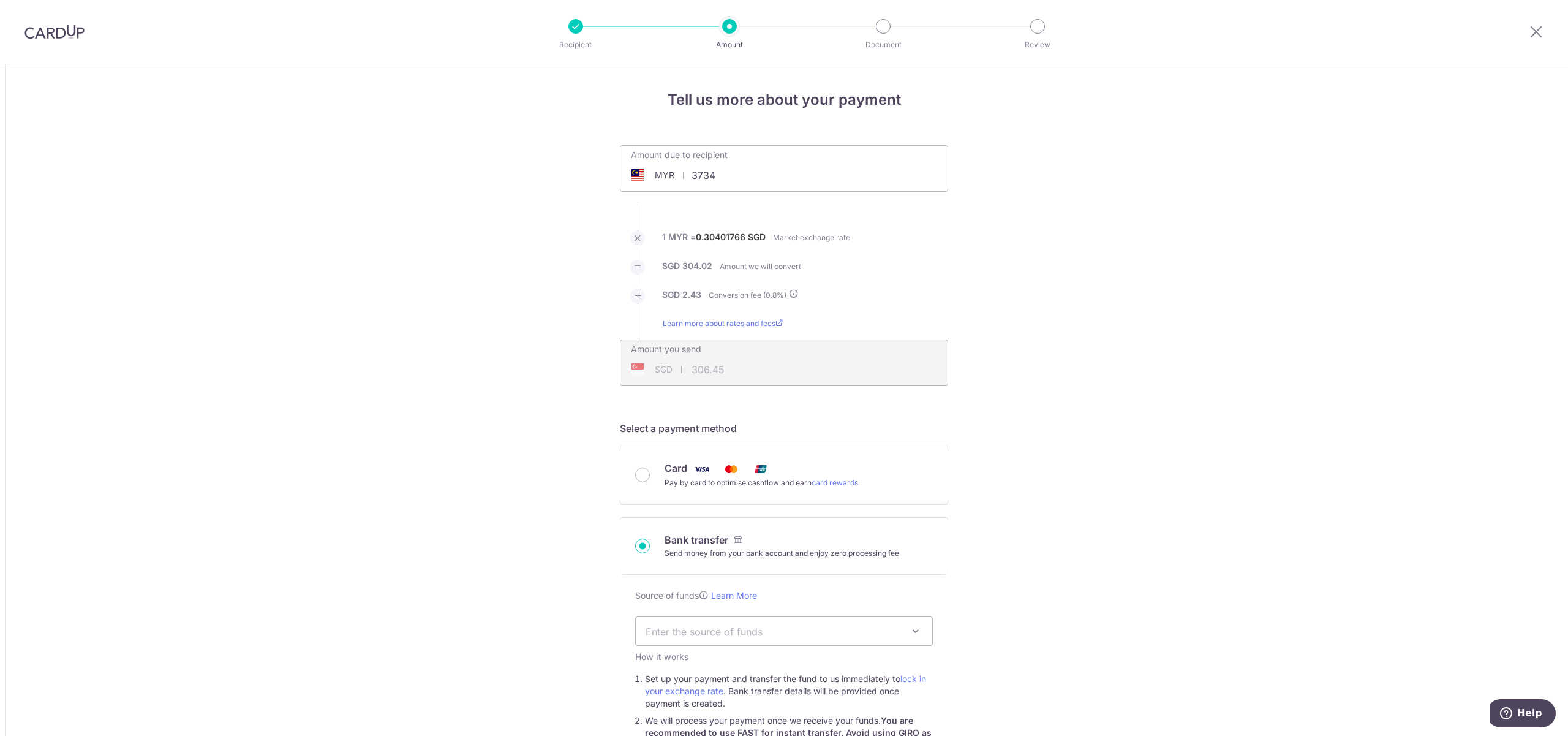
type input "1,144.26"
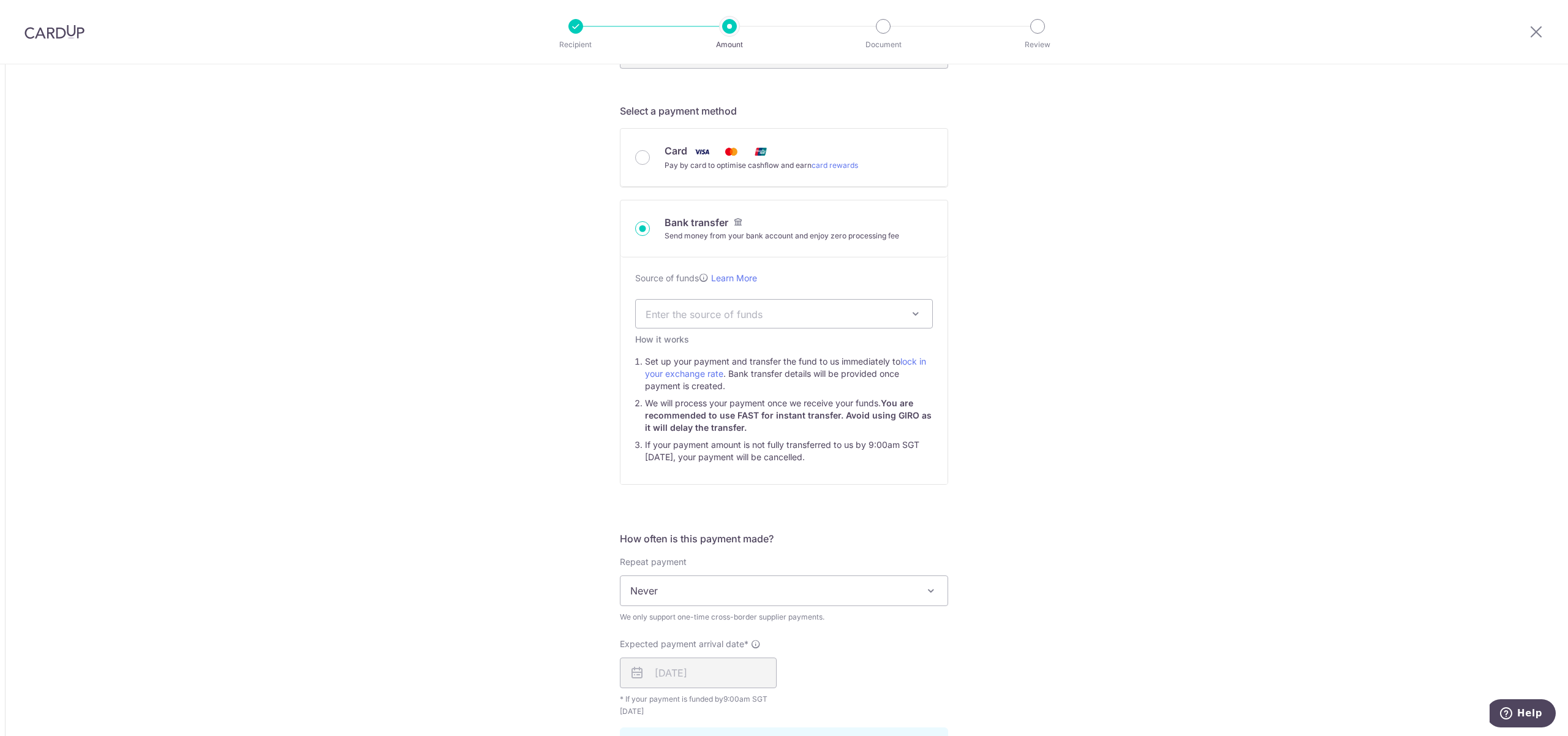
scroll to position [327, 0]
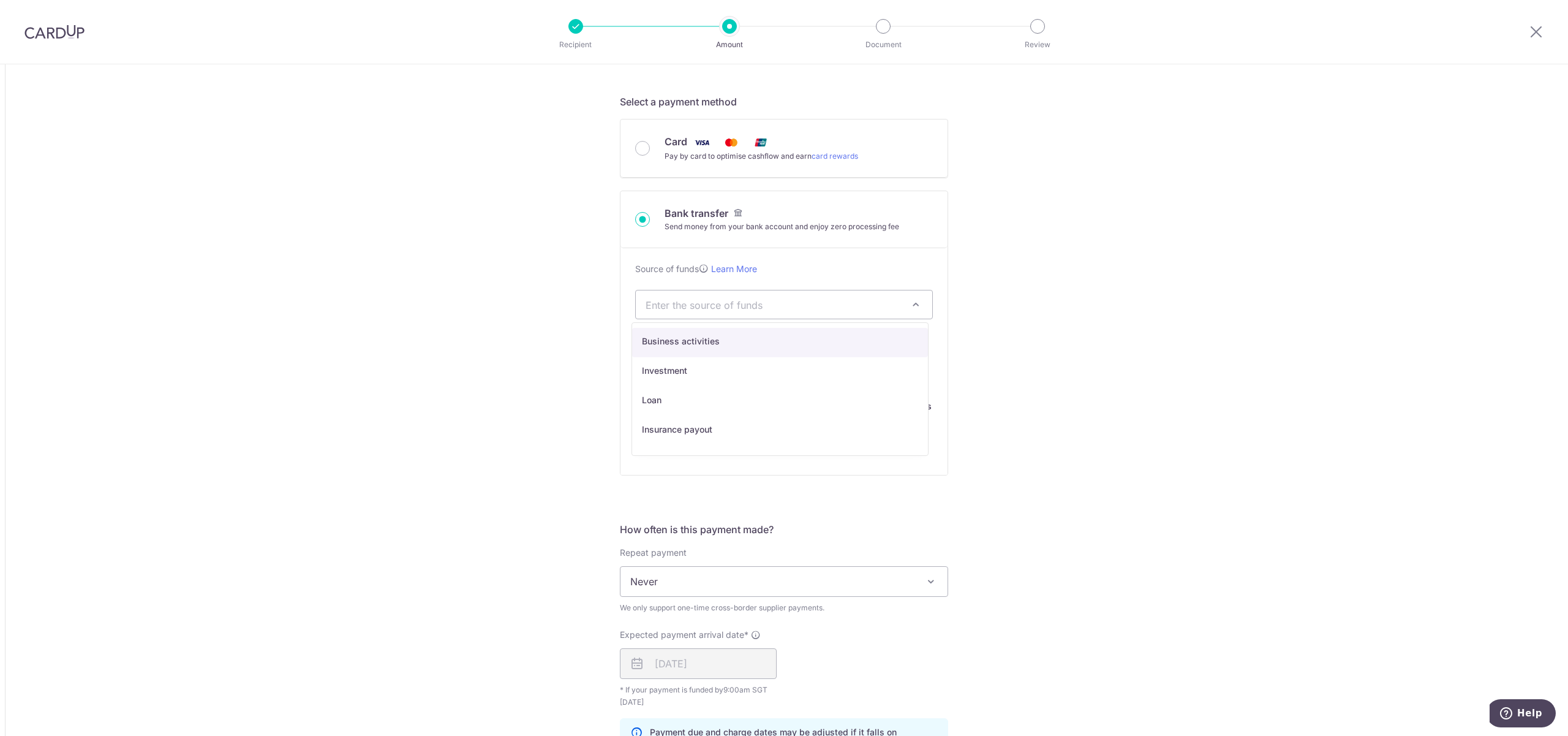
click at [778, 315] on span "Enter the source of funds" at bounding box center [784, 304] width 297 height 28
select select "1"
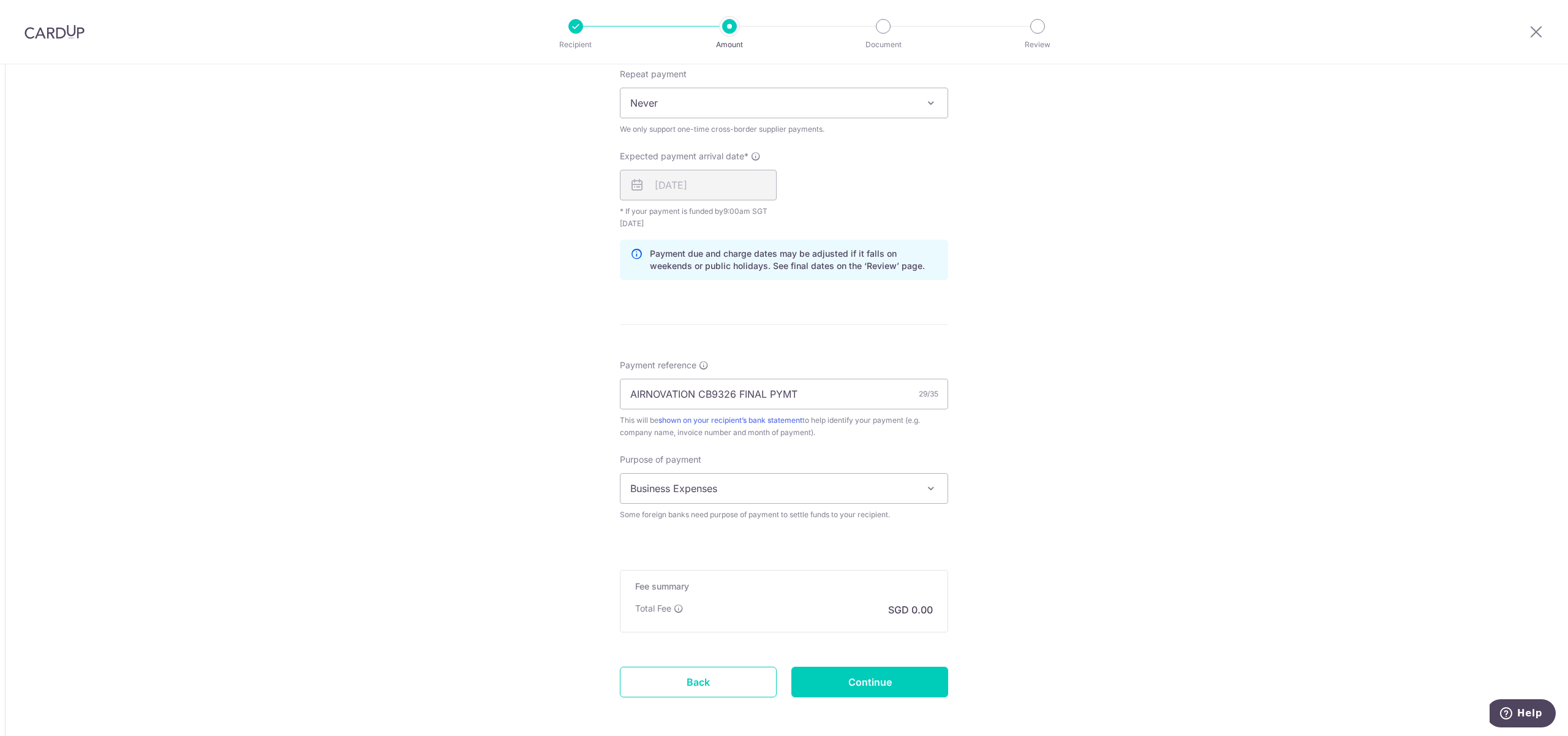
scroll to position [816, 0]
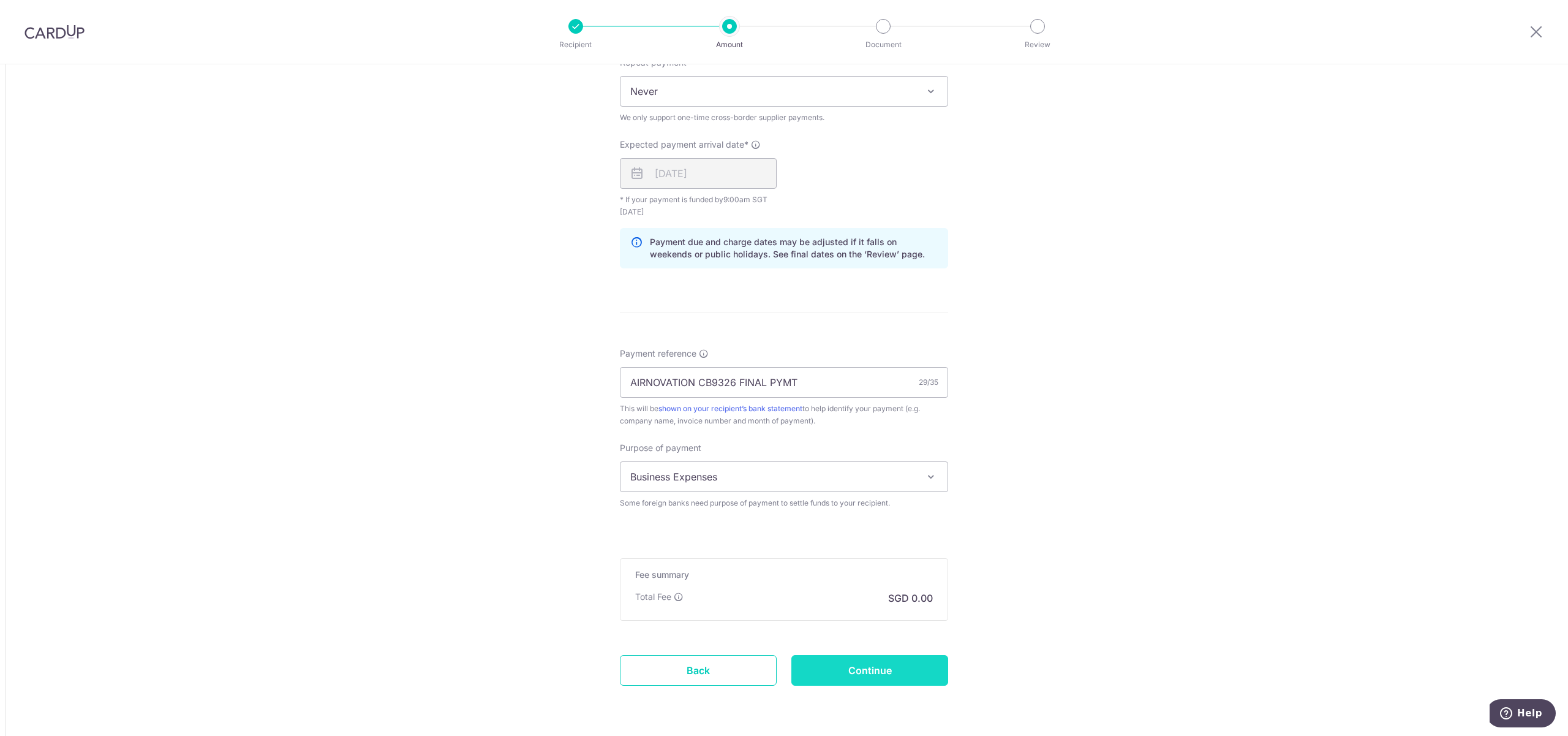
click at [900, 672] on input "Continue" at bounding box center [870, 670] width 157 height 31
type input "Create Schedule"
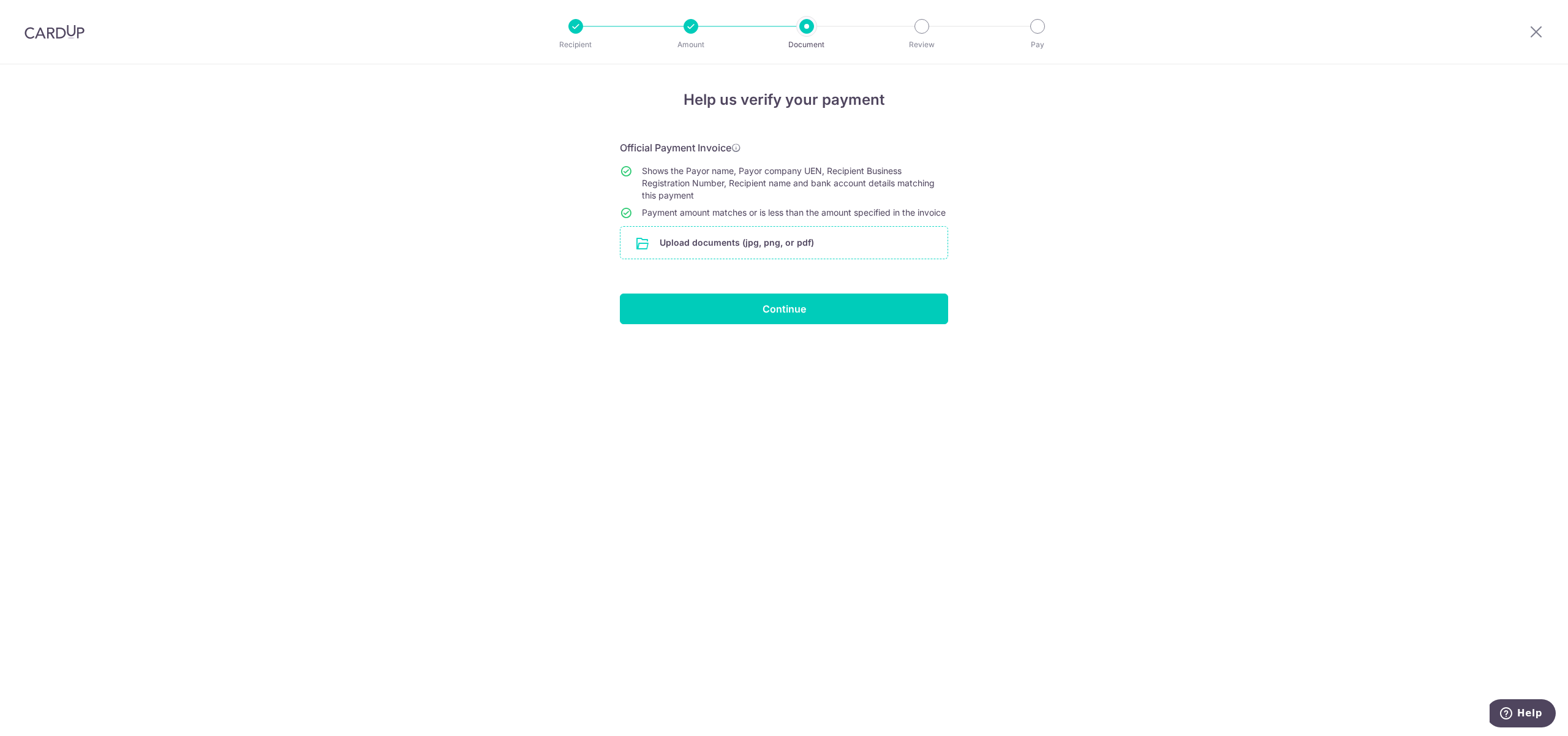
click at [824, 248] on input "file" at bounding box center [784, 242] width 327 height 32
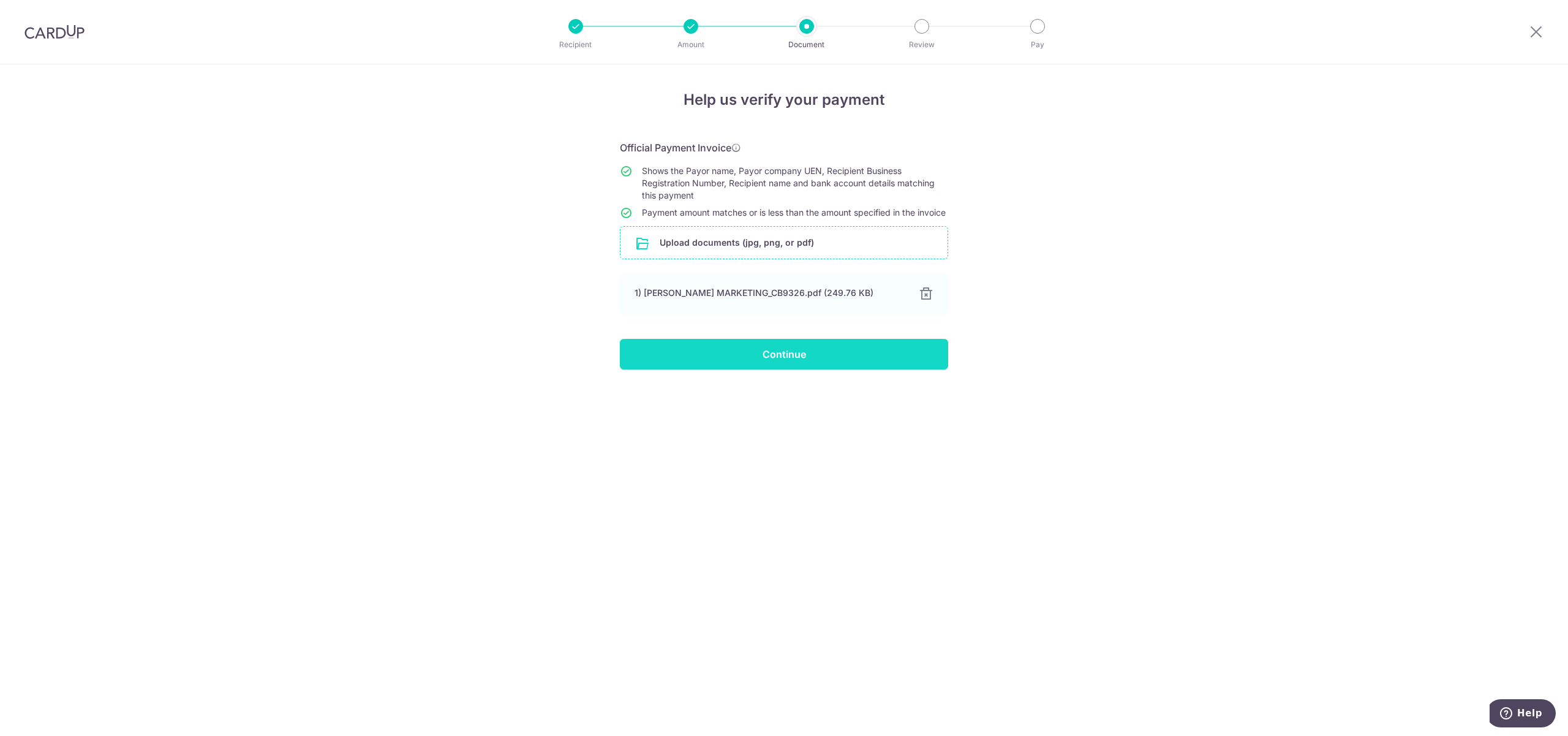
click at [805, 369] on input "Continue" at bounding box center [784, 354] width 329 height 31
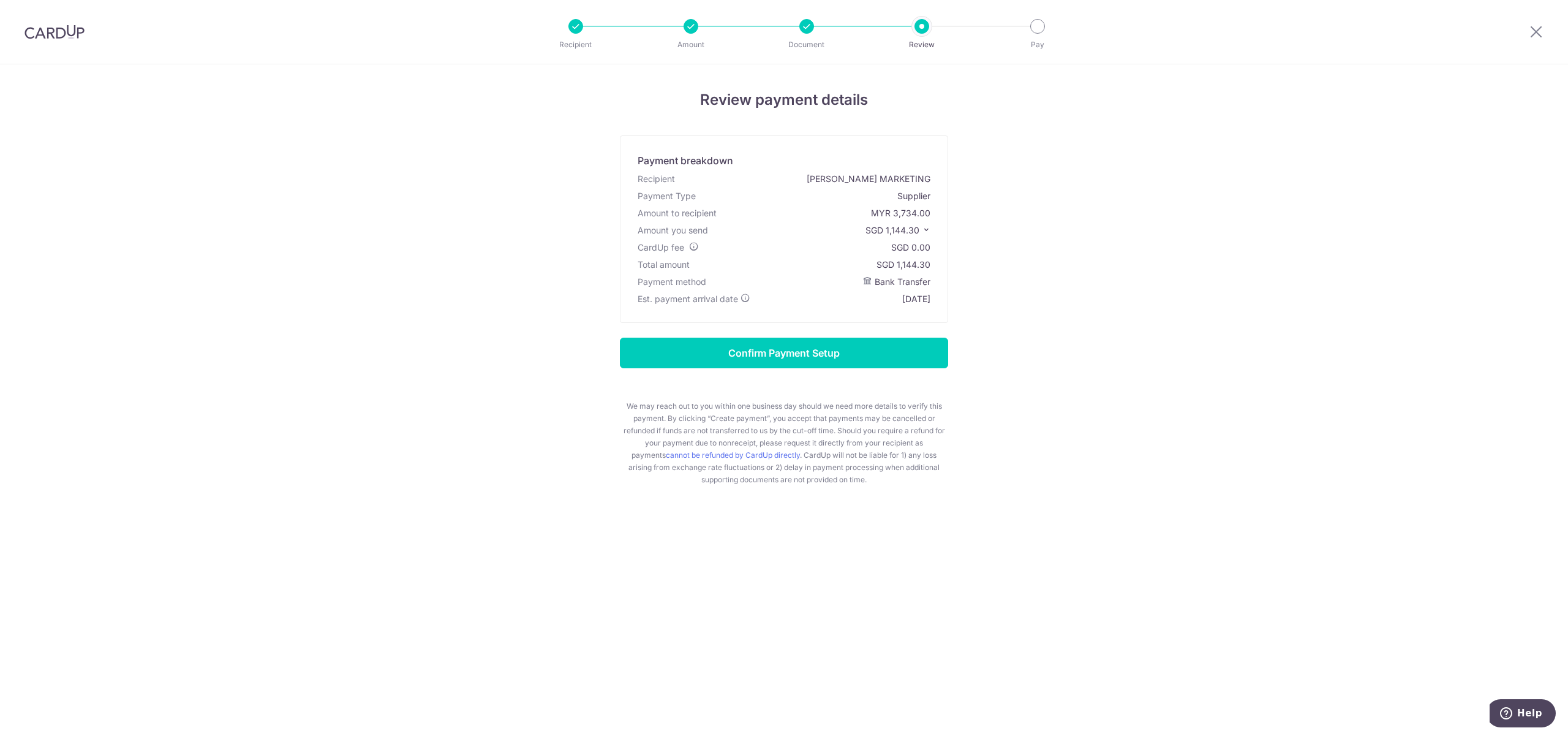
click at [922, 228] on icon at bounding box center [926, 229] width 8 height 8
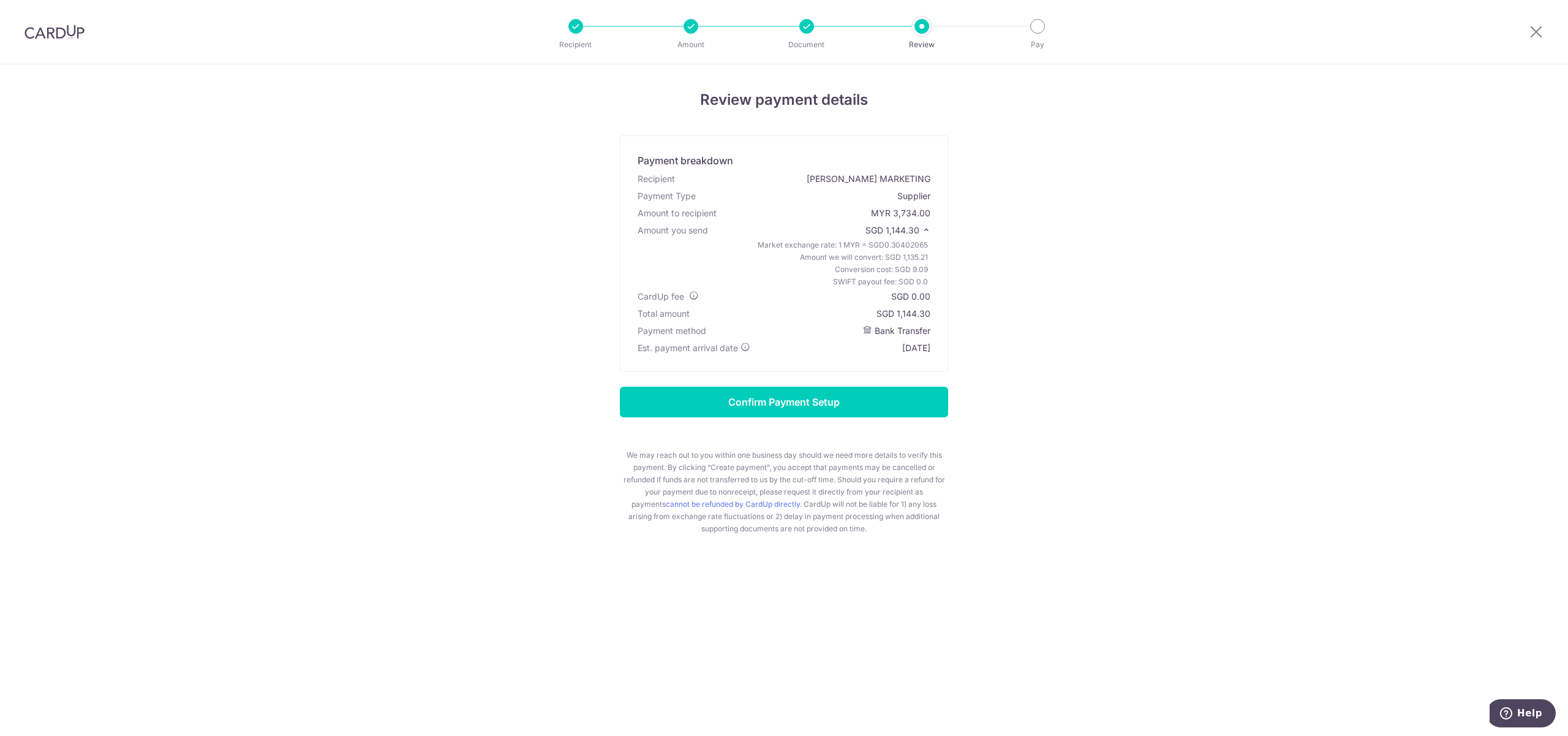
click at [1215, 195] on div "Review payment details Payment breakdown Recipient [PERSON_NAME] MARKETING Paym…" at bounding box center [784, 399] width 1568 height 671
click at [789, 399] on input "Confirm Payment Setup" at bounding box center [784, 402] width 329 height 31
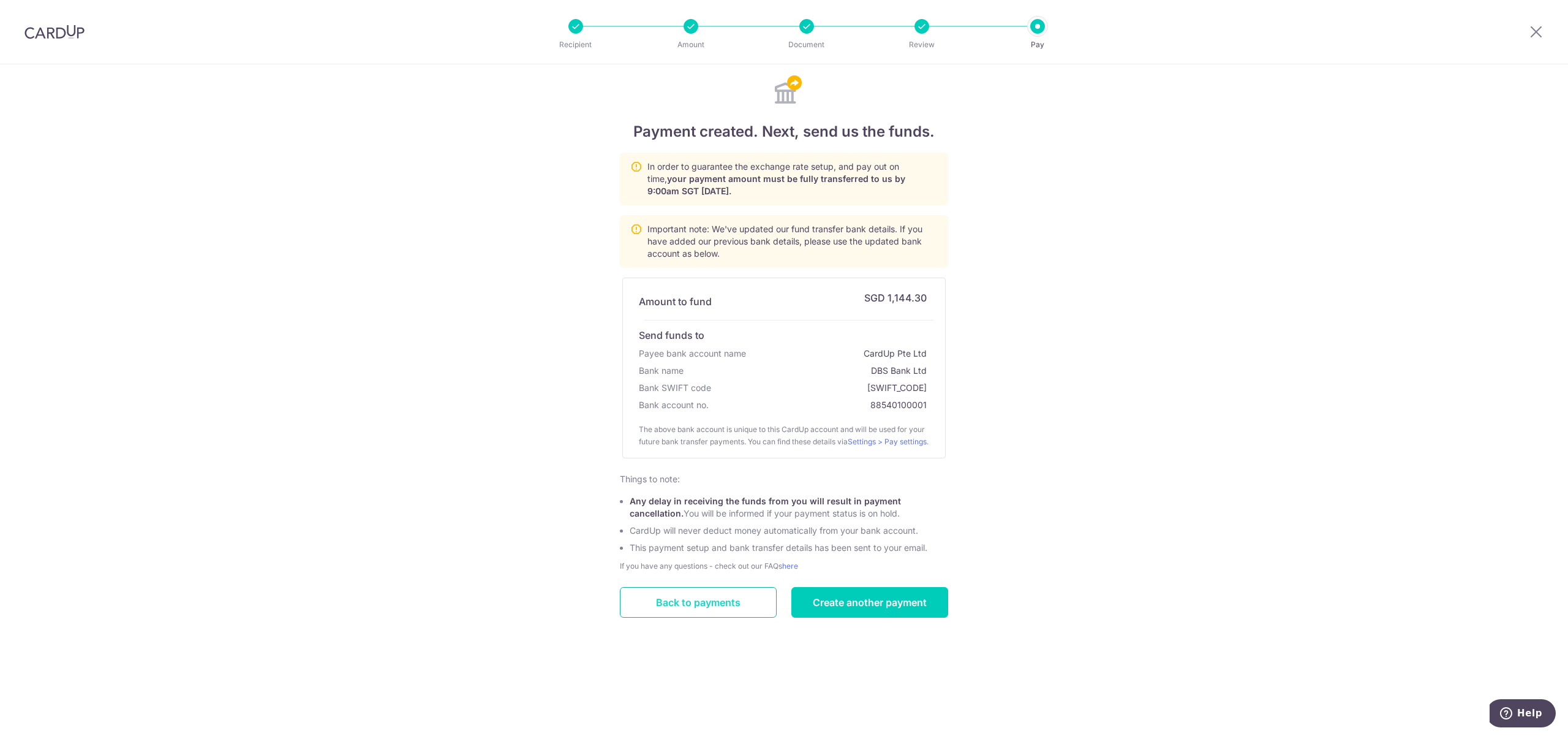
click at [687, 617] on link "Back to payments" at bounding box center [699, 603] width 157 height 31
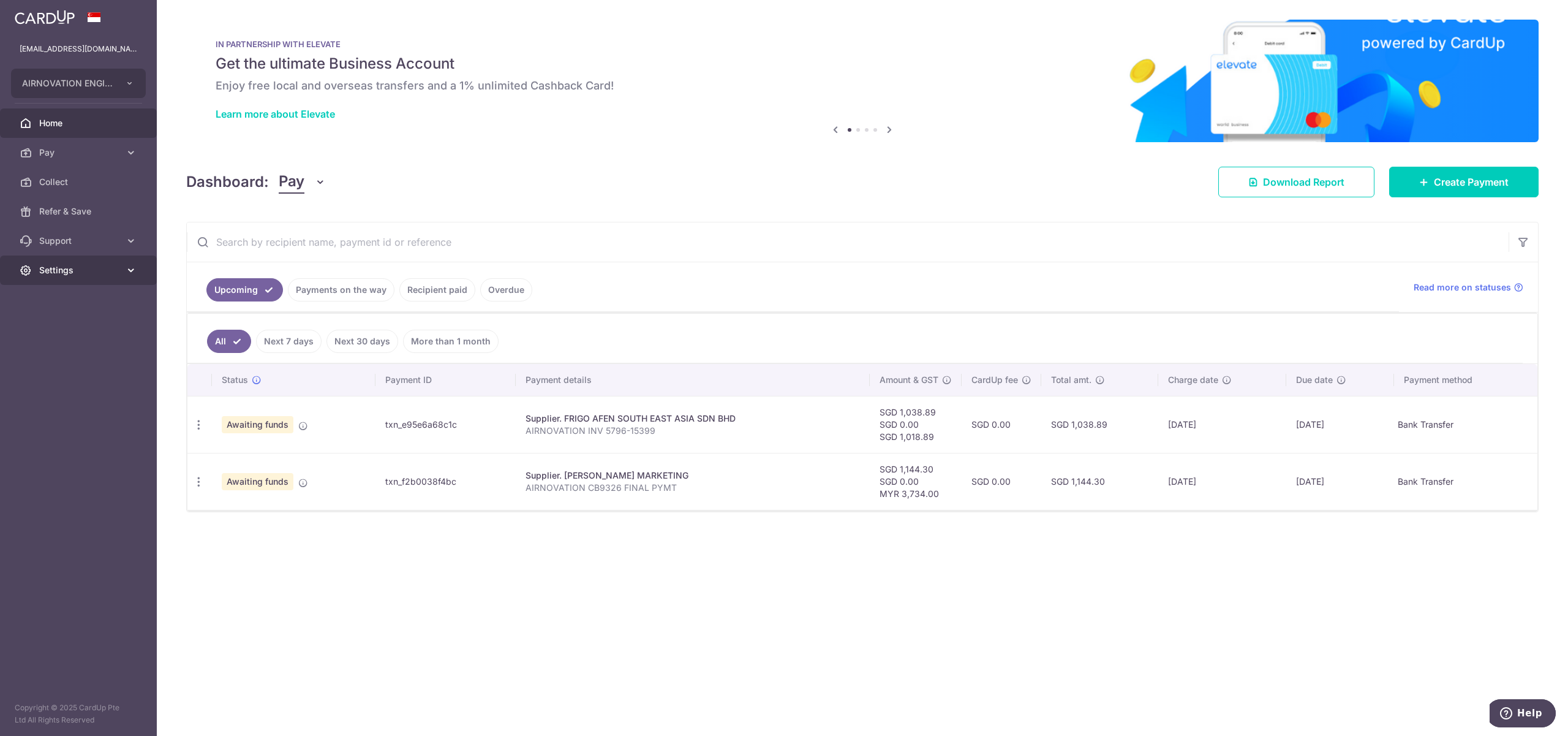
click at [113, 266] on span "Settings" at bounding box center [79, 269] width 81 height 12
click at [62, 327] on span "Logout" at bounding box center [79, 329] width 81 height 12
